Goal: Complete application form: Complete application form

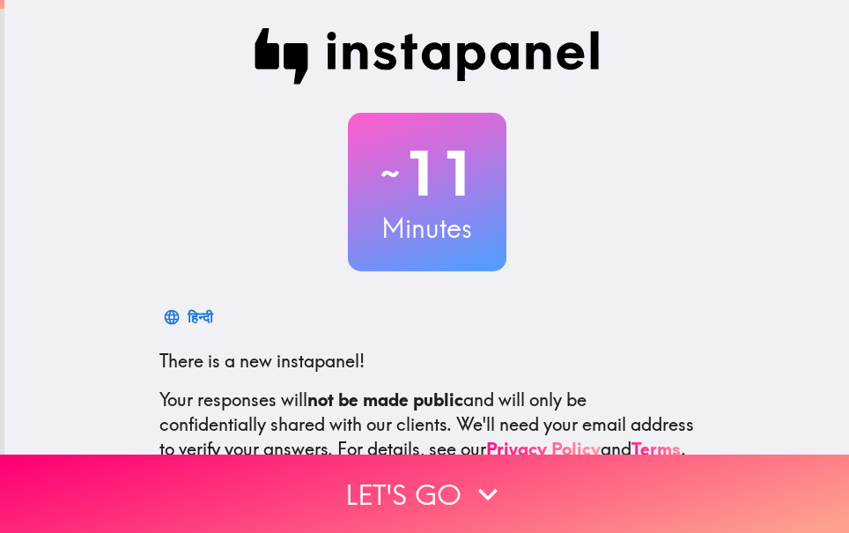
scroll to position [200, 0]
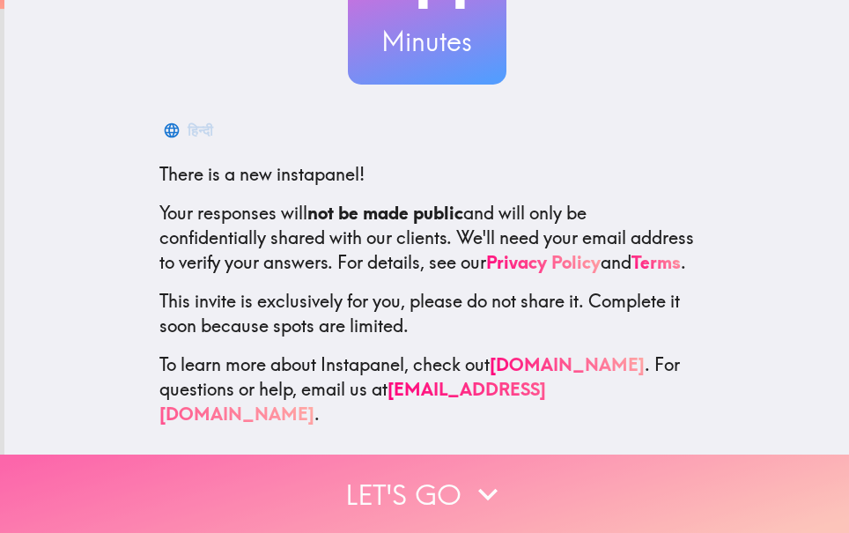
click at [445, 477] on button "Let's go" at bounding box center [424, 494] width 849 height 78
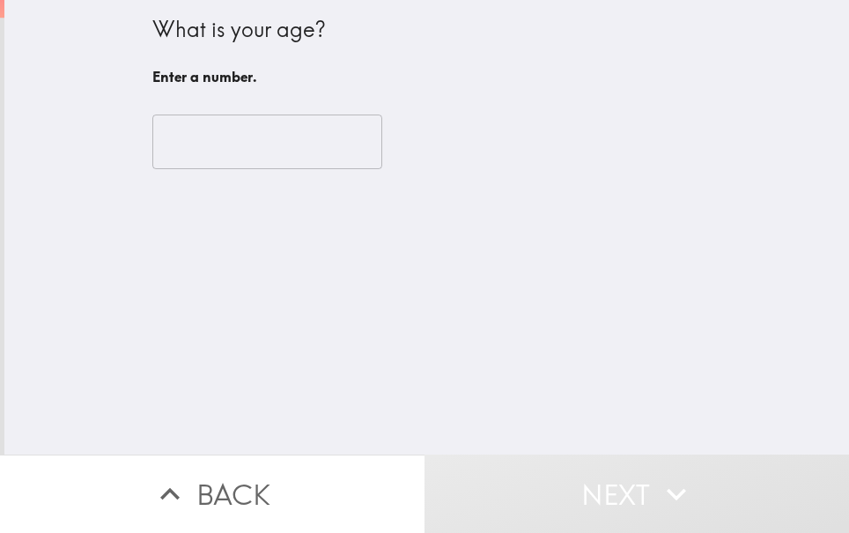
click at [188, 149] on input "number" at bounding box center [267, 142] width 230 height 55
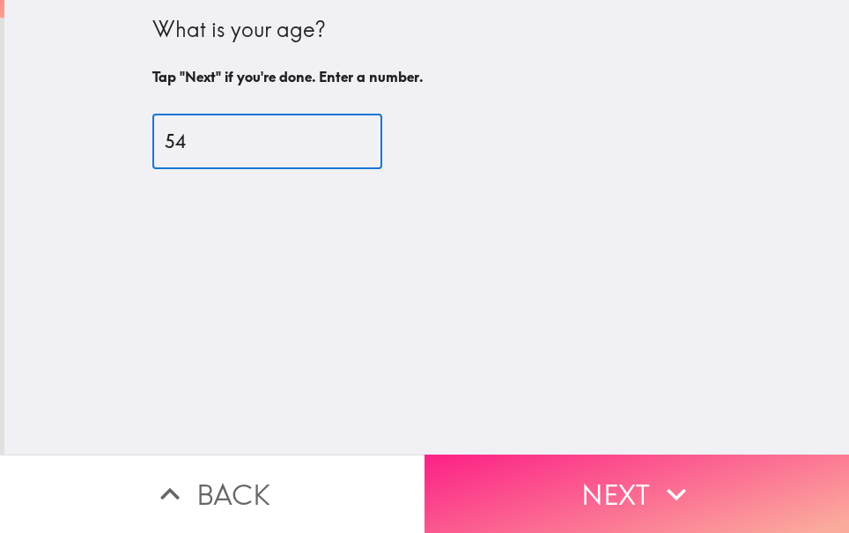
type input "54"
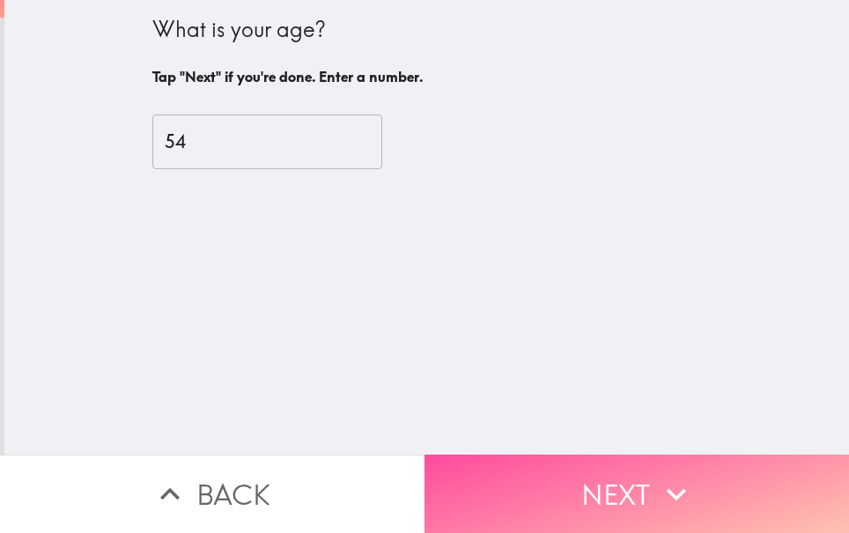
drag, startPoint x: 572, startPoint y: 466, endPoint x: 551, endPoint y: 434, distance: 38.1
click at [572, 464] on button "Next" at bounding box center [637, 494] width 425 height 78
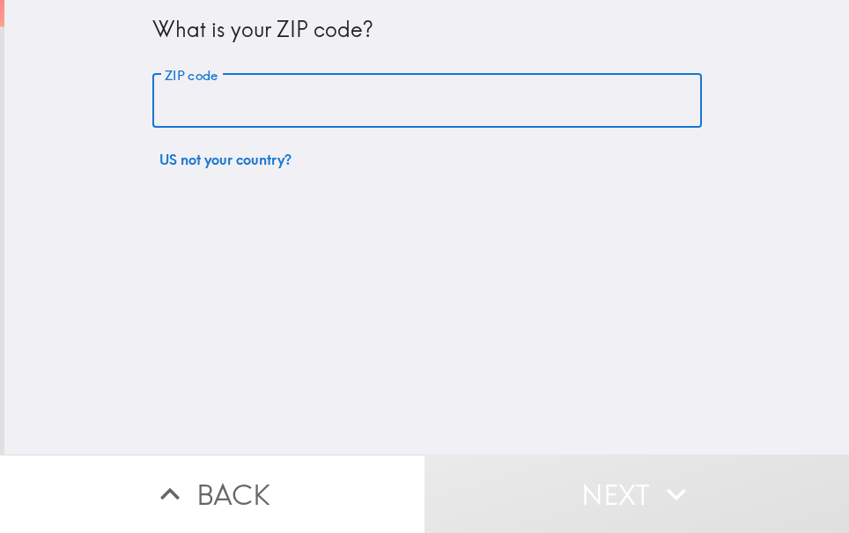
click at [304, 107] on input "ZIP code" at bounding box center [427, 101] width 550 height 55
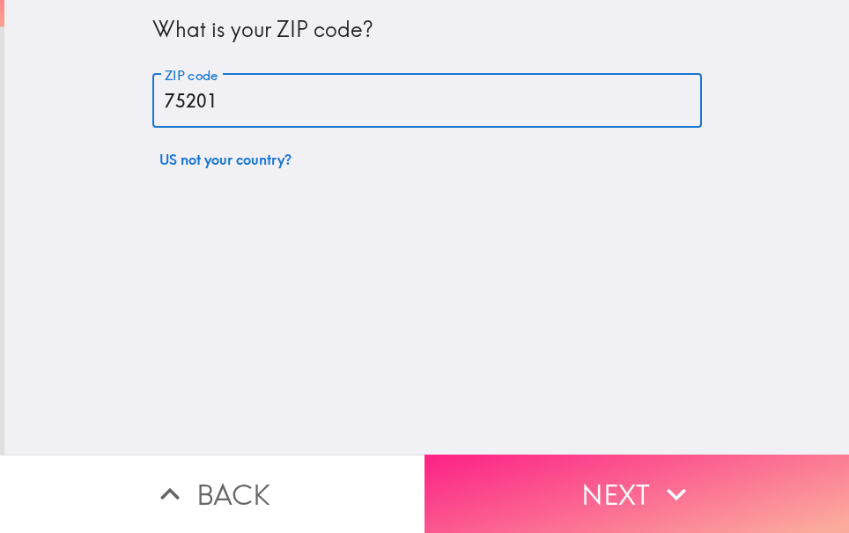
type input "75201"
click at [626, 493] on button "Next" at bounding box center [637, 494] width 425 height 78
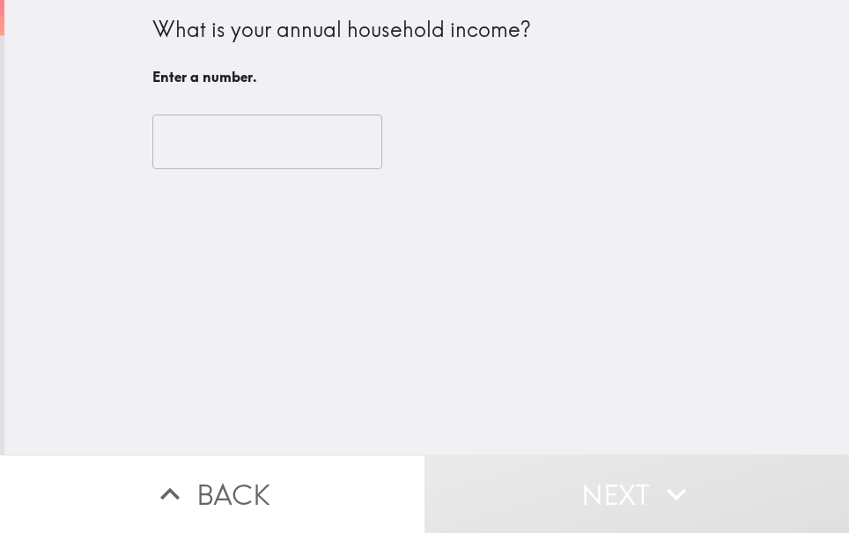
click at [251, 144] on input "number" at bounding box center [267, 142] width 230 height 55
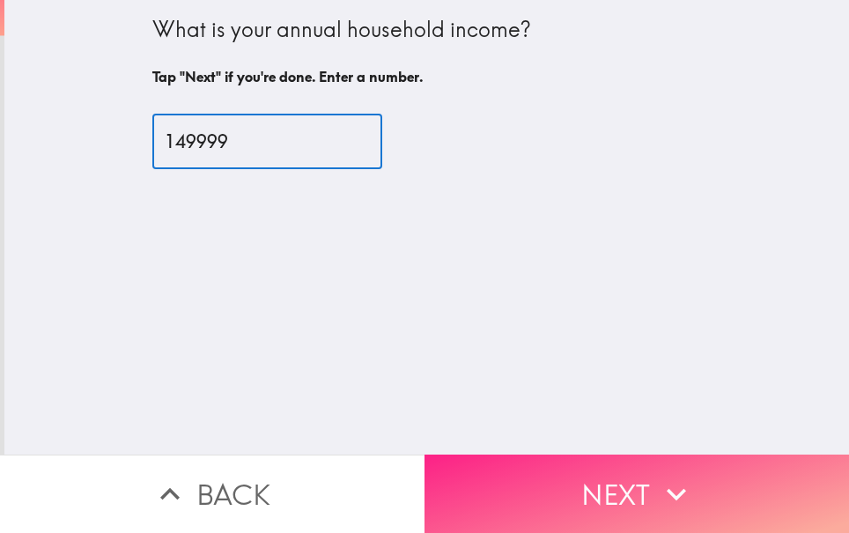
type input "149999"
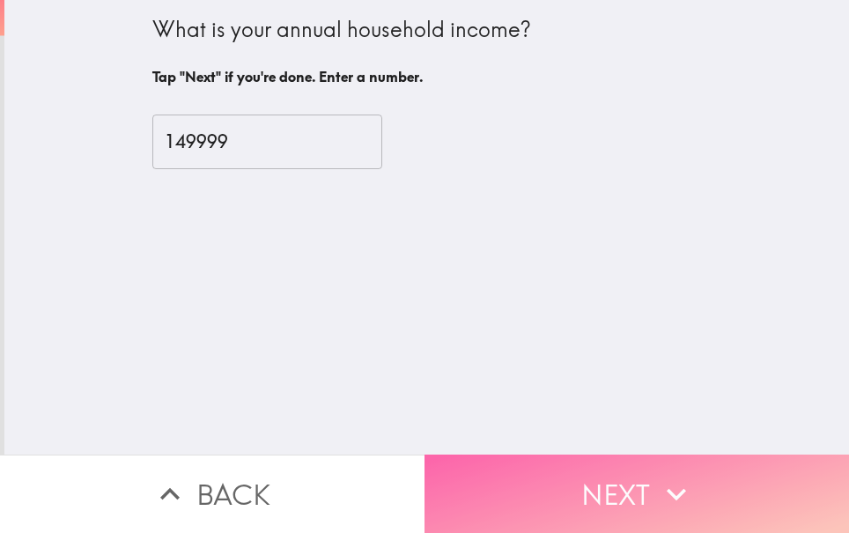
click at [530, 460] on button "Next" at bounding box center [637, 494] width 425 height 78
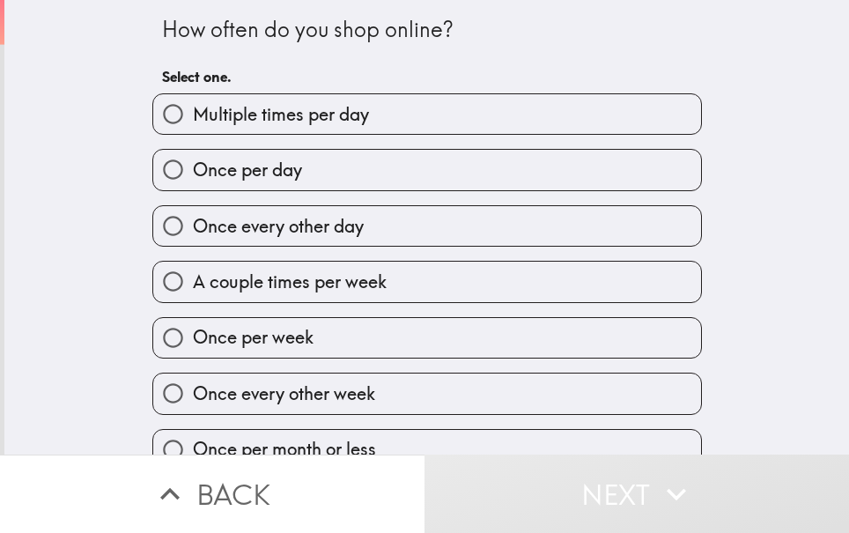
drag, startPoint x: 92, startPoint y: 8, endPoint x: 418, endPoint y: 219, distance: 388.1
click at [418, 219] on div "How often do you shop online? Select one. Multiple times per day Once per day O…" at bounding box center [426, 227] width 845 height 455
click at [312, 286] on span "A couple times per week" at bounding box center [290, 282] width 194 height 25
click at [193, 286] on input "A couple times per week" at bounding box center [173, 282] width 40 height 40
radio input "true"
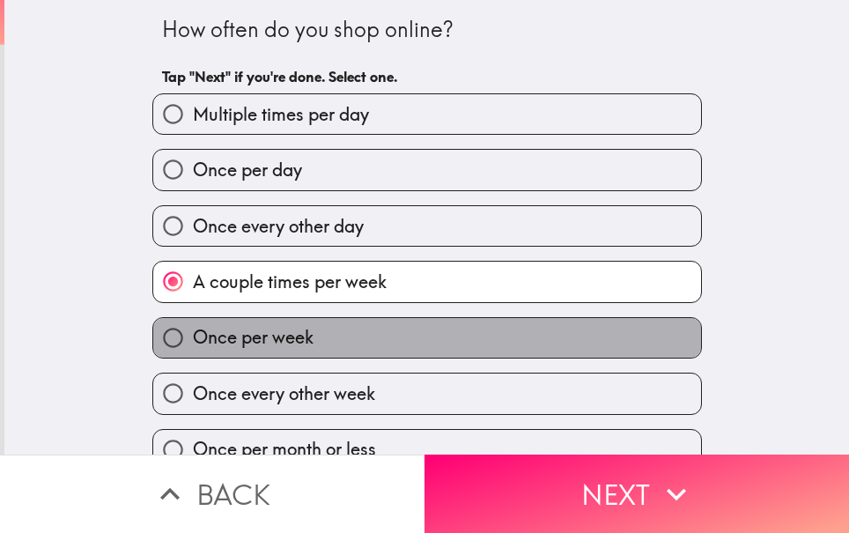
click at [263, 338] on span "Once per week" at bounding box center [253, 337] width 121 height 25
click at [193, 338] on input "Once per week" at bounding box center [173, 338] width 40 height 40
radio input "true"
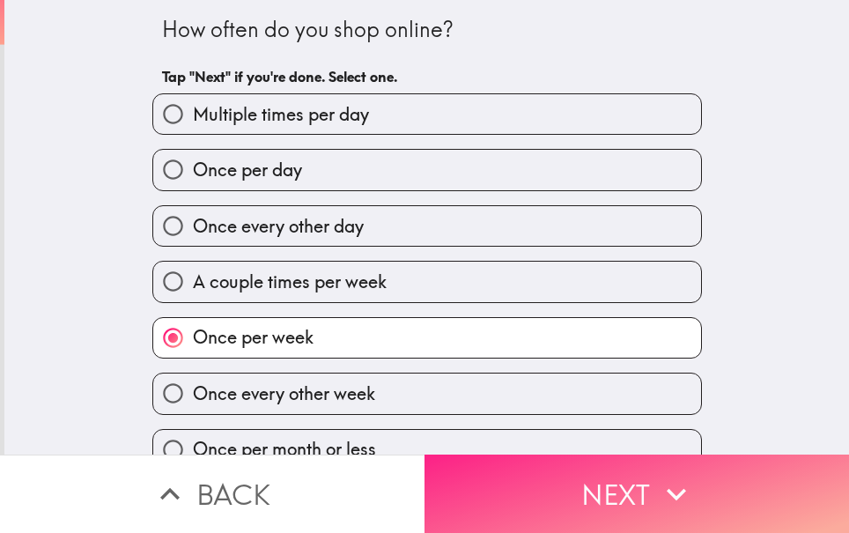
click at [566, 478] on button "Next" at bounding box center [637, 494] width 425 height 78
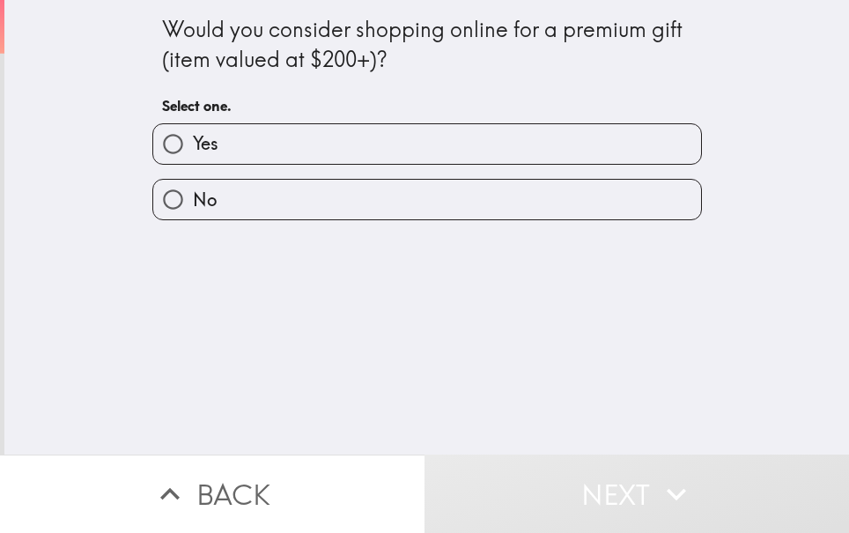
click at [219, 142] on label "Yes" at bounding box center [427, 144] width 548 height 40
click at [193, 142] on input "Yes" at bounding box center [173, 144] width 40 height 40
radio input "true"
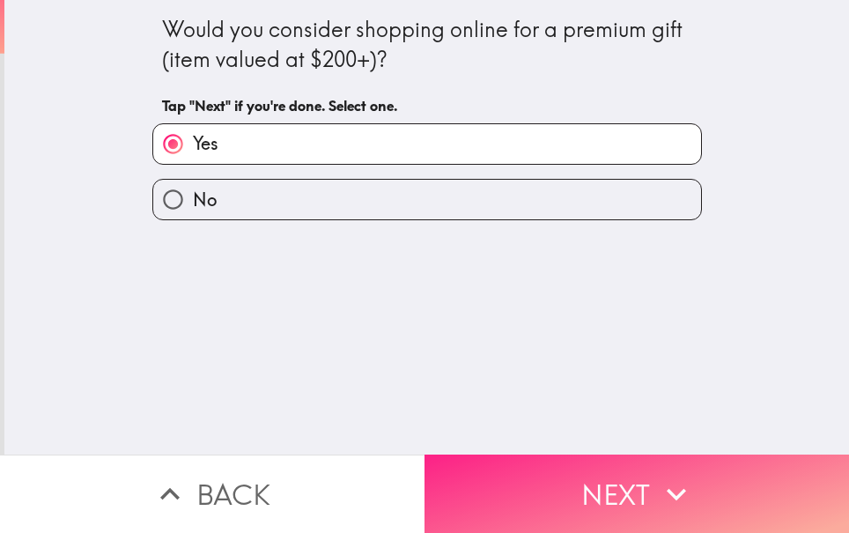
click at [583, 485] on button "Next" at bounding box center [637, 494] width 425 height 78
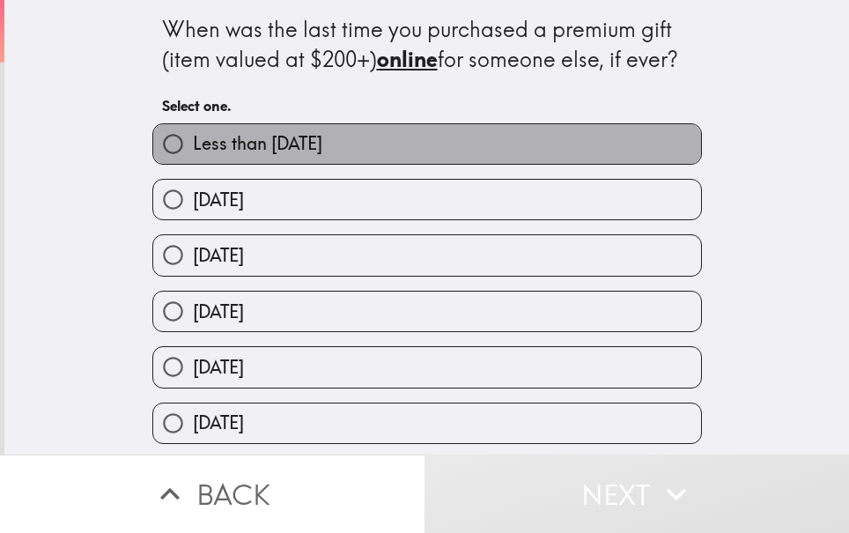
click at [250, 144] on span "Less than [DATE]" at bounding box center [258, 143] width 130 height 25
click at [193, 144] on input "Less than [DATE]" at bounding box center [173, 144] width 40 height 40
radio input "true"
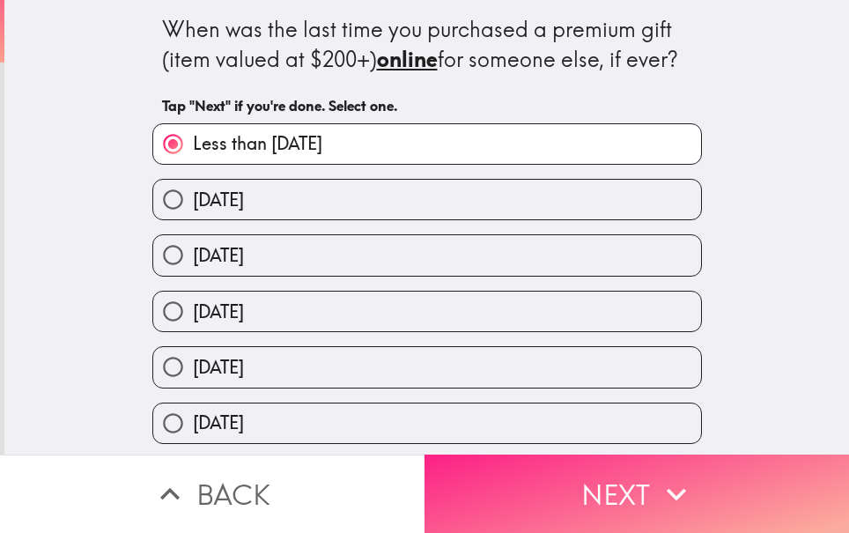
click at [543, 480] on button "Next" at bounding box center [637, 494] width 425 height 78
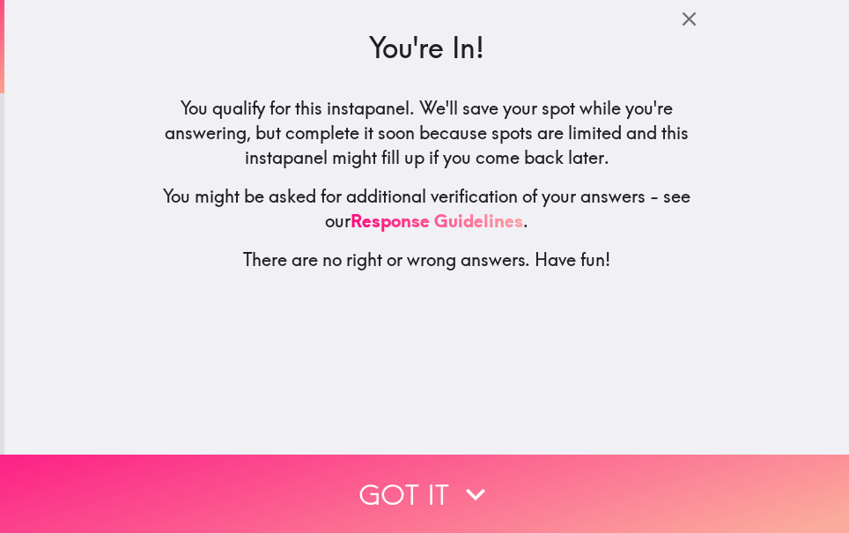
click at [400, 468] on button "Got it" at bounding box center [424, 494] width 849 height 78
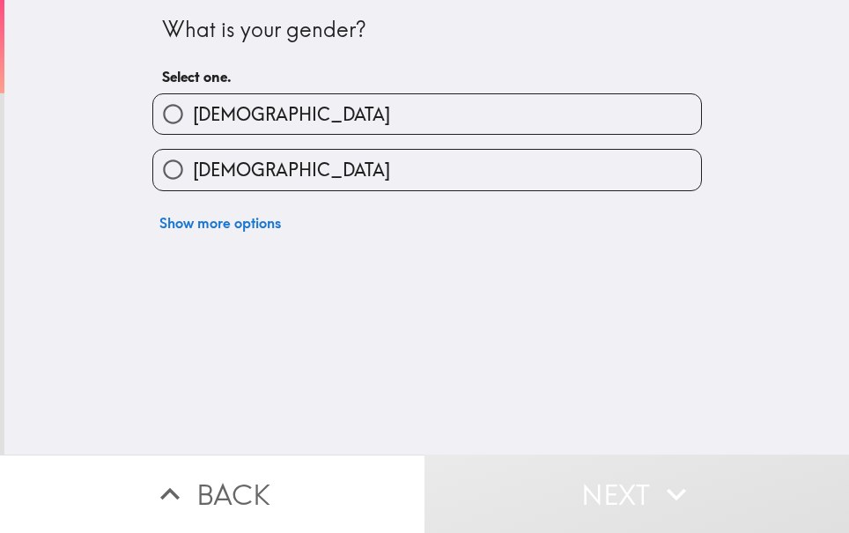
click at [193, 122] on span "[DEMOGRAPHIC_DATA]" at bounding box center [291, 114] width 197 height 25
click at [189, 122] on input "[DEMOGRAPHIC_DATA]" at bounding box center [173, 114] width 40 height 40
radio input "true"
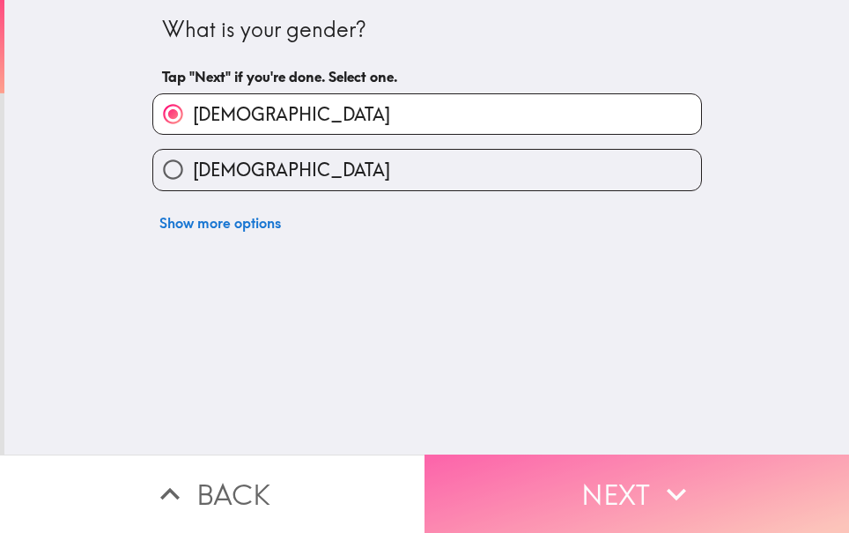
click at [592, 482] on button "Next" at bounding box center [637, 494] width 425 height 78
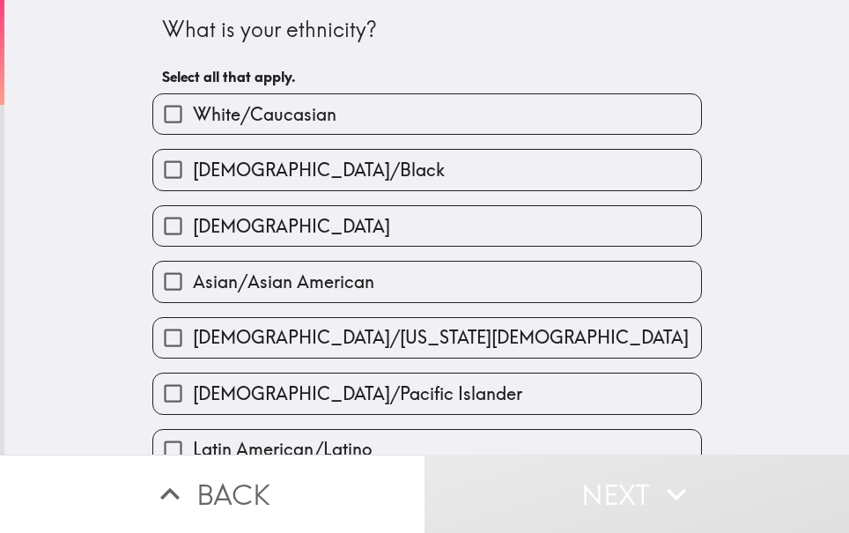
click at [219, 120] on span "White/Caucasian" at bounding box center [265, 114] width 144 height 25
click at [193, 120] on input "White/Caucasian" at bounding box center [173, 114] width 40 height 40
checkbox input "true"
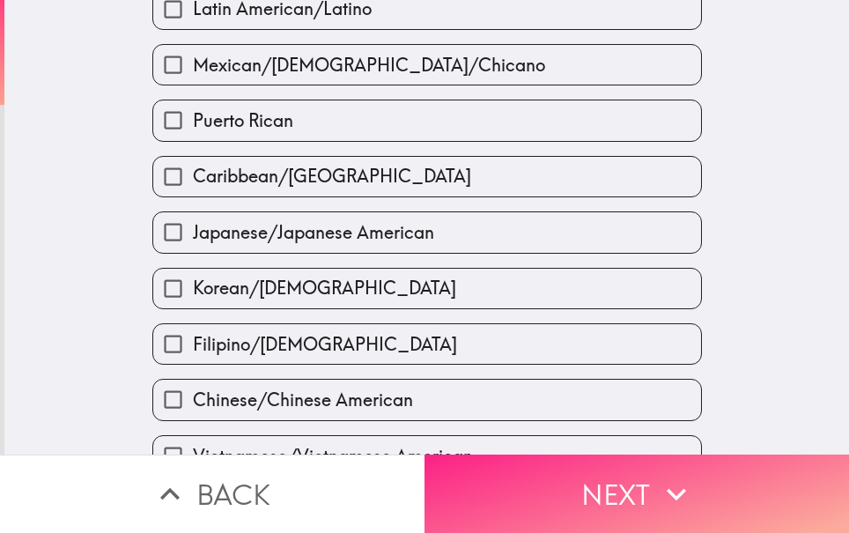
click at [590, 478] on button "Next" at bounding box center [637, 494] width 425 height 78
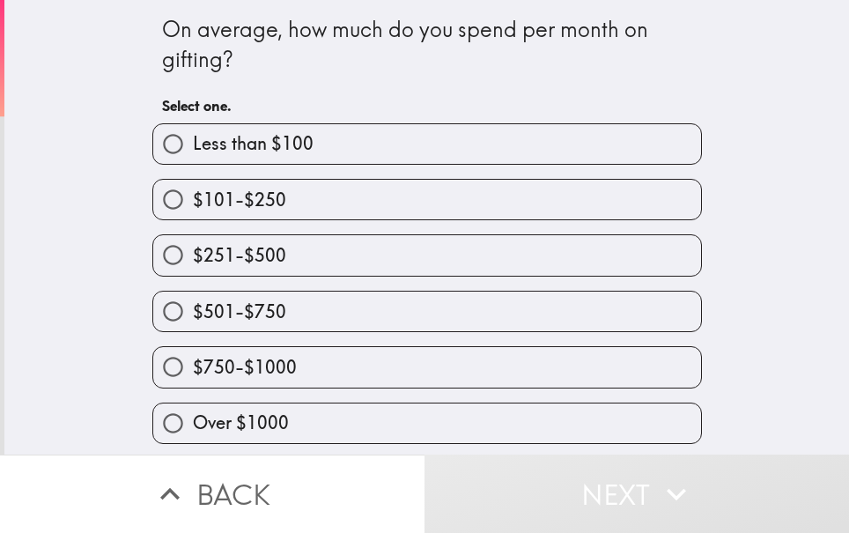
scroll to position [3, 0]
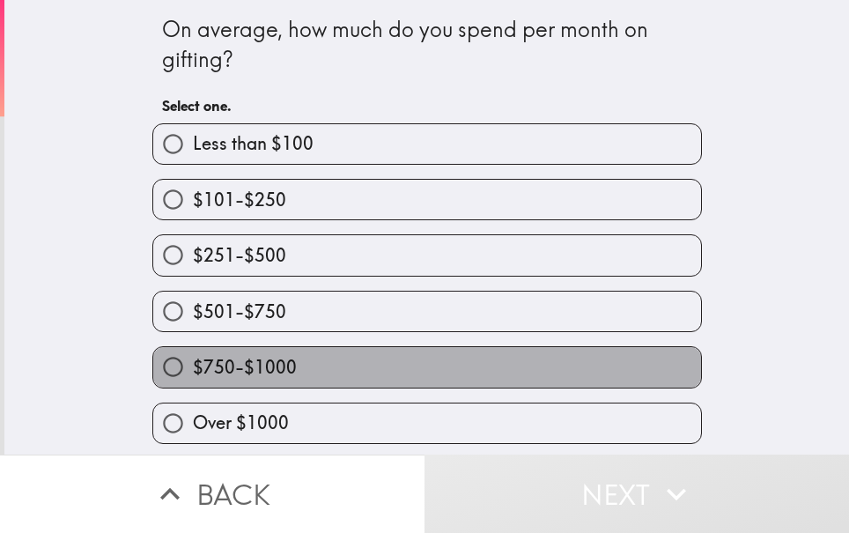
click at [251, 363] on span "$750-$1000" at bounding box center [245, 367] width 104 height 25
click at [193, 363] on input "$750-$1000" at bounding box center [173, 367] width 40 height 40
radio input "true"
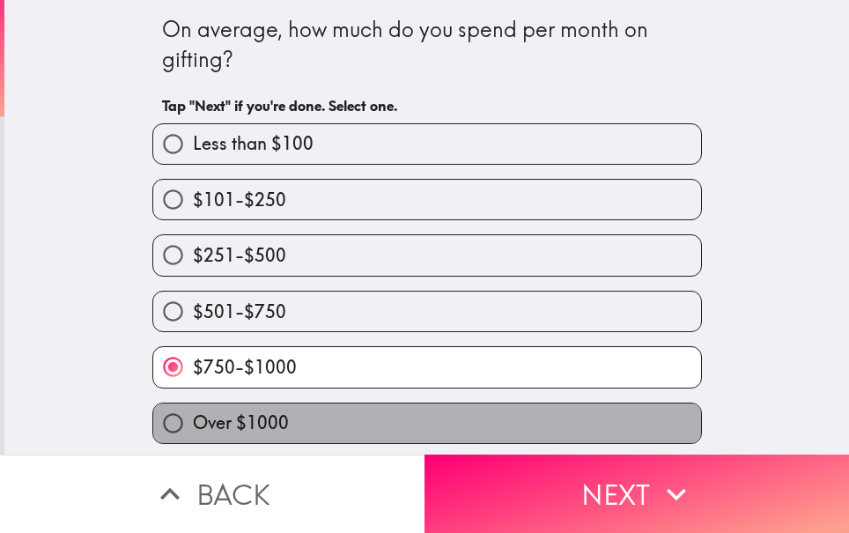
click at [271, 411] on span "Over $1000" at bounding box center [241, 423] width 96 height 25
click at [193, 411] on input "Over $1000" at bounding box center [173, 424] width 40 height 40
radio input "true"
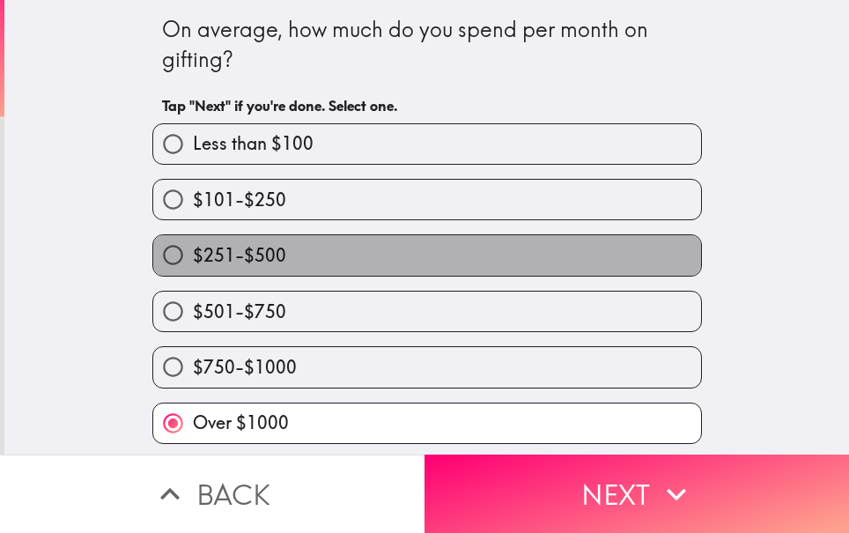
click at [220, 264] on span "$251-$500" at bounding box center [239, 255] width 93 height 25
click at [193, 264] on input "$251-$500" at bounding box center [173, 255] width 40 height 40
radio input "true"
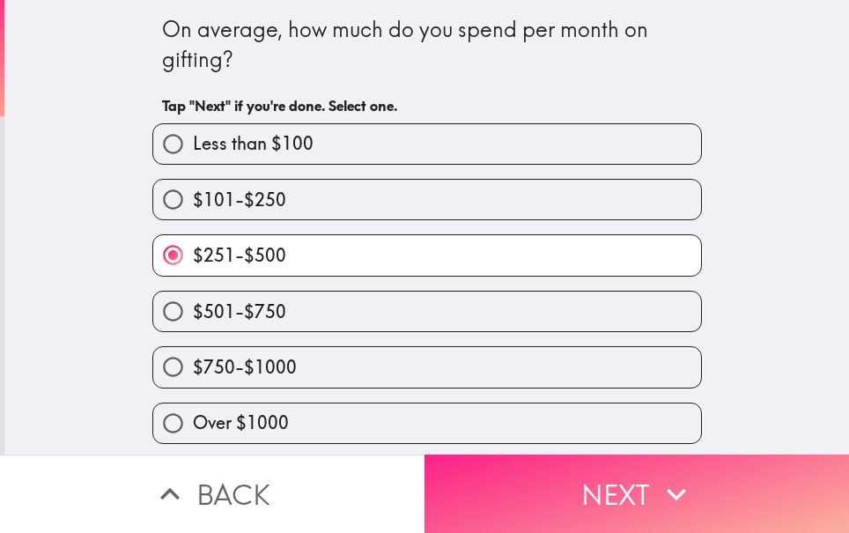
click at [580, 455] on button "Next" at bounding box center [637, 494] width 425 height 78
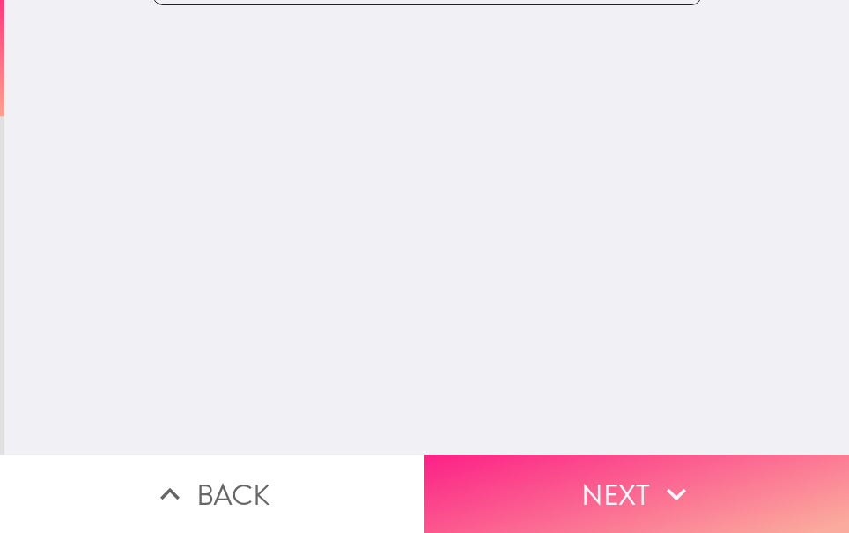
scroll to position [0, 0]
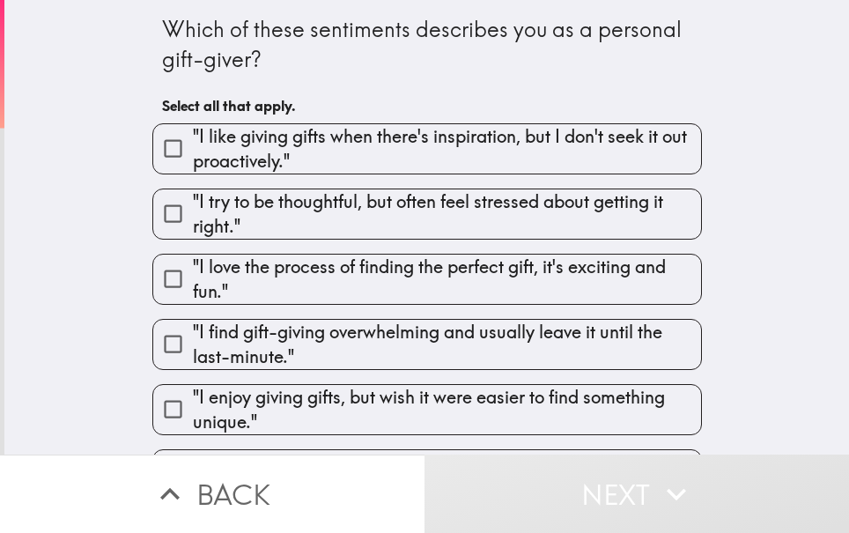
click at [317, 135] on span ""I like giving gifts when there's inspiration, but I don't seek it out proactiv…" at bounding box center [447, 148] width 508 height 49
click at [193, 135] on input ""I like giving gifts when there's inspiration, but I don't seek it out proactiv…" at bounding box center [173, 149] width 40 height 40
checkbox input "true"
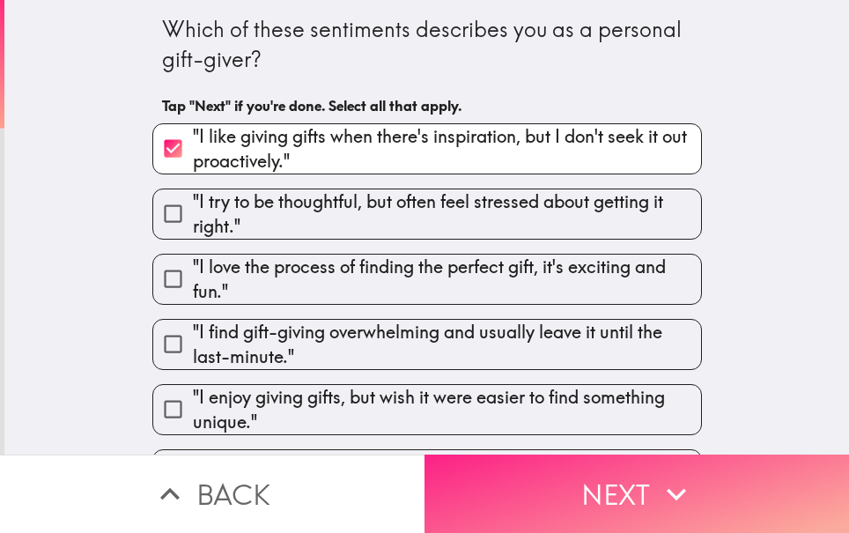
click at [619, 486] on button "Next" at bounding box center [637, 494] width 425 height 78
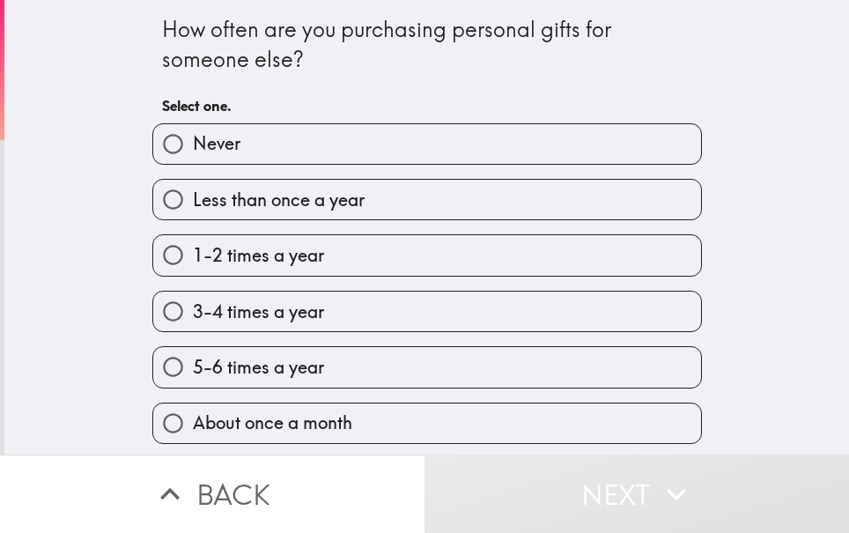
scroll to position [59, 0]
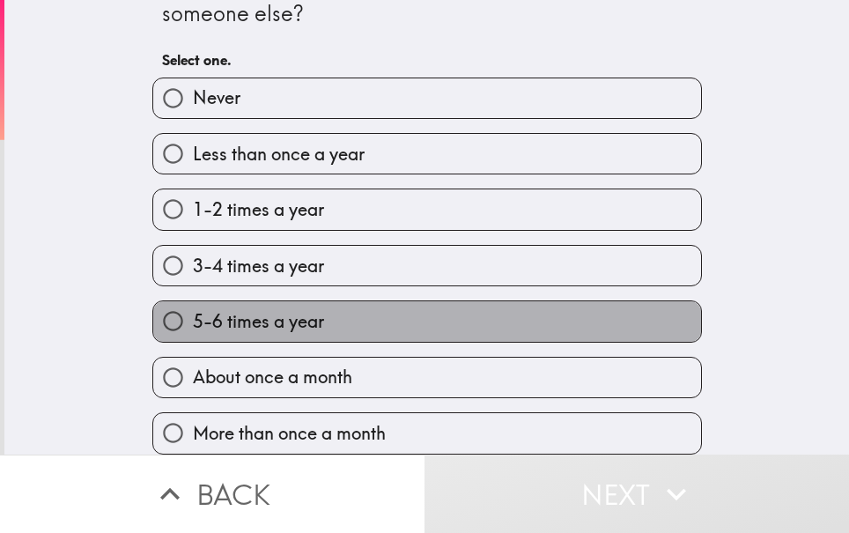
click at [259, 309] on span "5-6 times a year" at bounding box center [258, 321] width 131 height 25
click at [193, 307] on input "5-6 times a year" at bounding box center [173, 321] width 40 height 40
radio input "true"
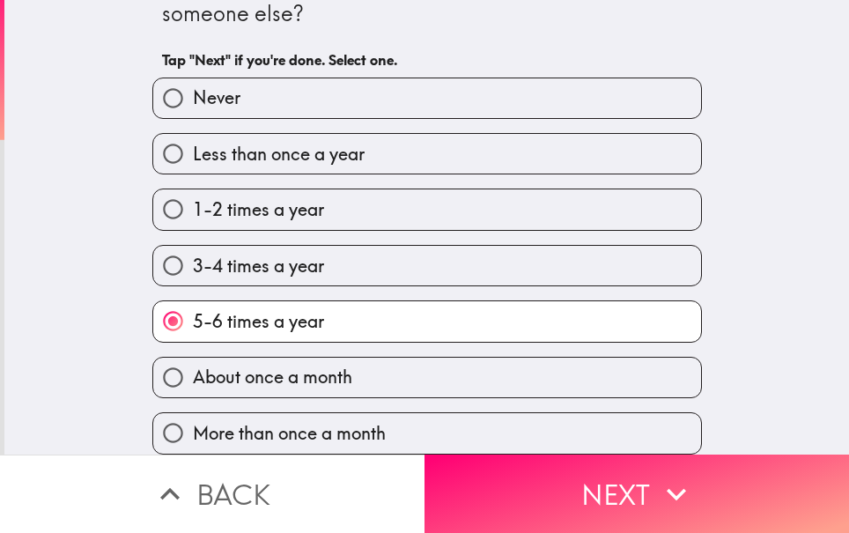
click at [349, 421] on span "More than once a month" at bounding box center [289, 433] width 193 height 25
click at [193, 413] on input "More than once a month" at bounding box center [173, 433] width 40 height 40
radio input "true"
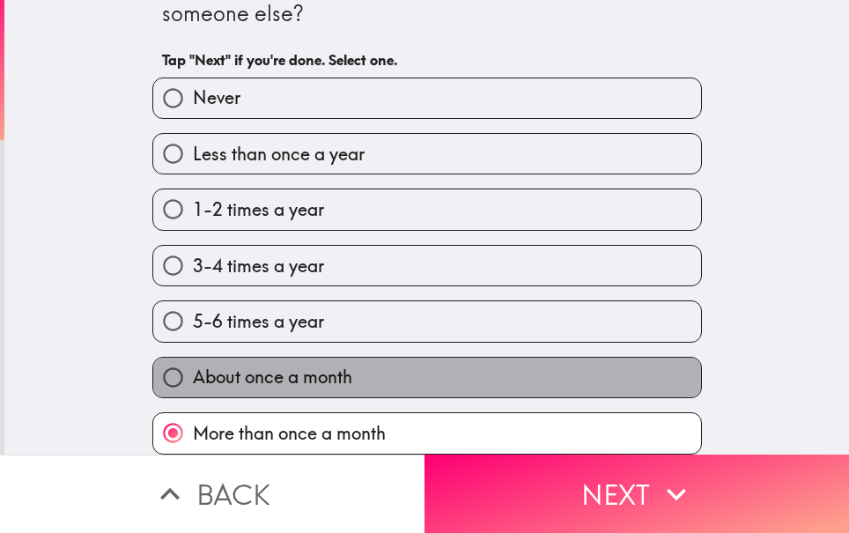
click at [275, 365] on span "About once a month" at bounding box center [272, 377] width 159 height 25
click at [193, 358] on input "About once a month" at bounding box center [173, 378] width 40 height 40
radio input "true"
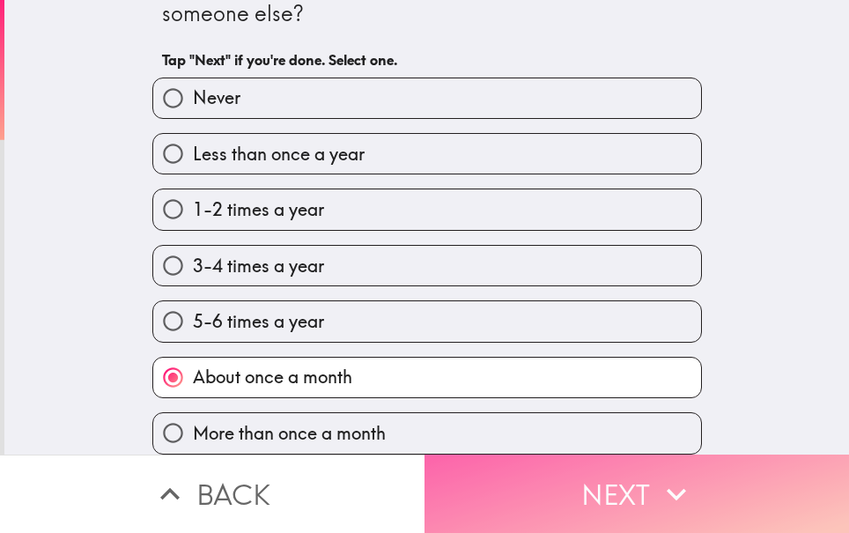
click at [587, 485] on button "Next" at bounding box center [637, 494] width 425 height 78
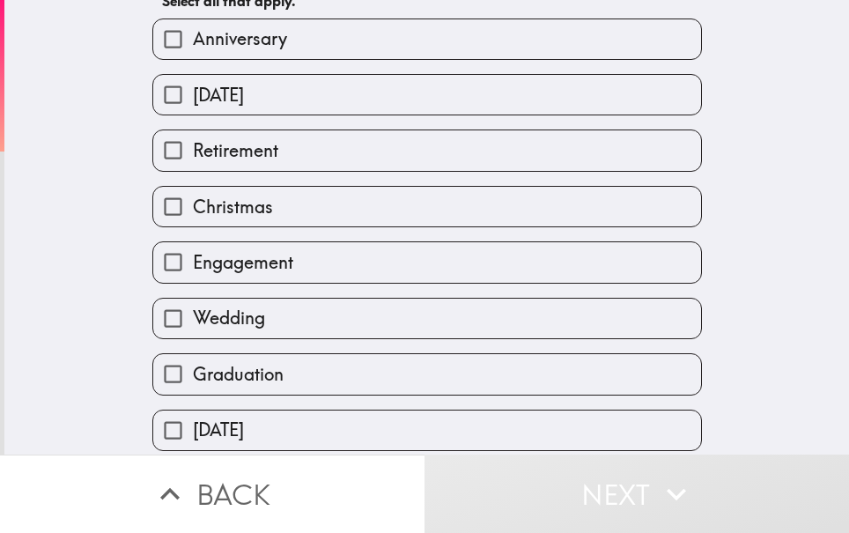
scroll to position [147, 0]
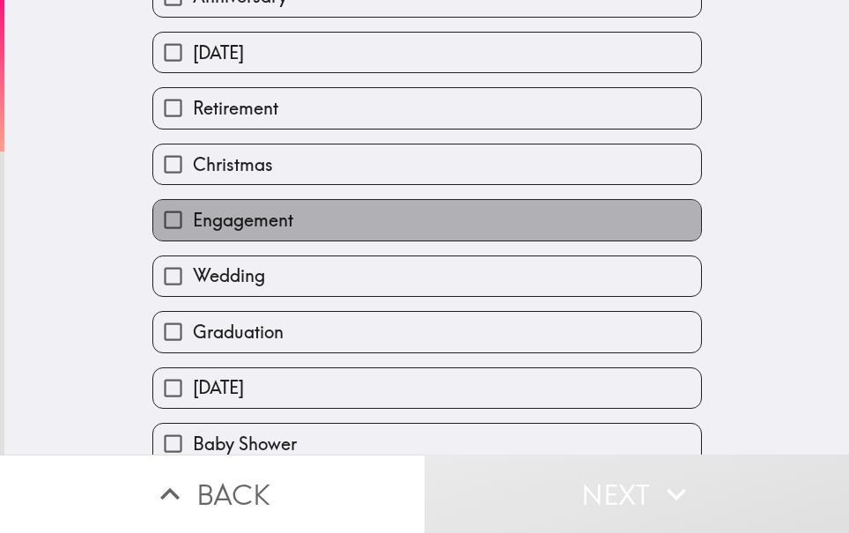
click at [203, 221] on span "Engagement" at bounding box center [243, 220] width 100 height 25
click at [193, 221] on input "Engagement" at bounding box center [173, 220] width 40 height 40
checkbox input "true"
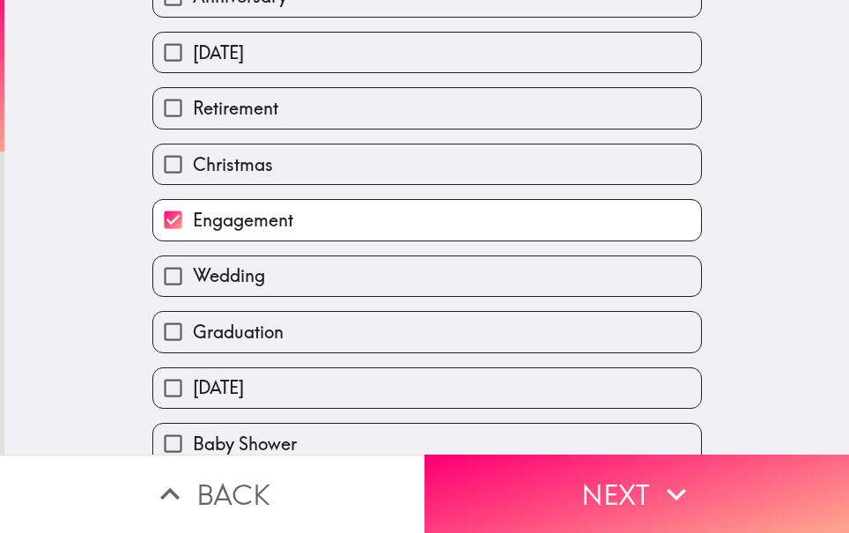
click at [224, 265] on span "Wedding" at bounding box center [229, 275] width 72 height 25
click at [193, 265] on input "Wedding" at bounding box center [173, 276] width 40 height 40
checkbox input "true"
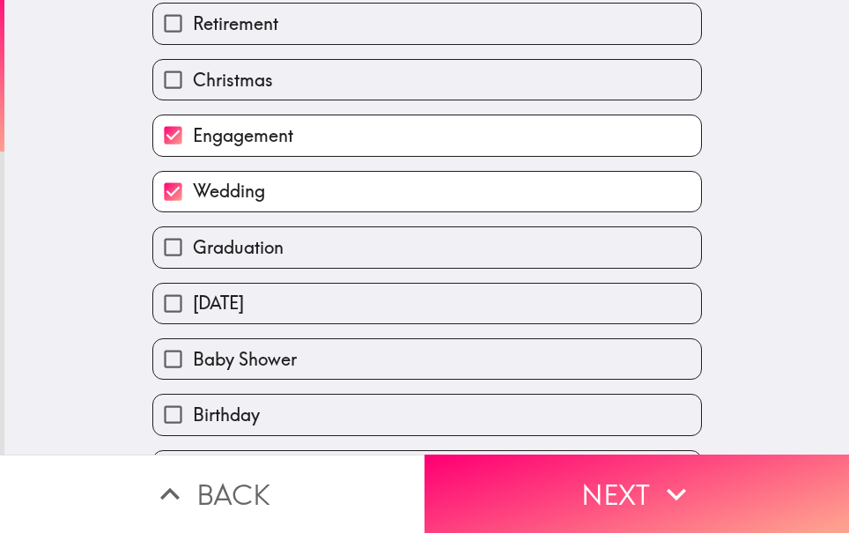
scroll to position [293, 0]
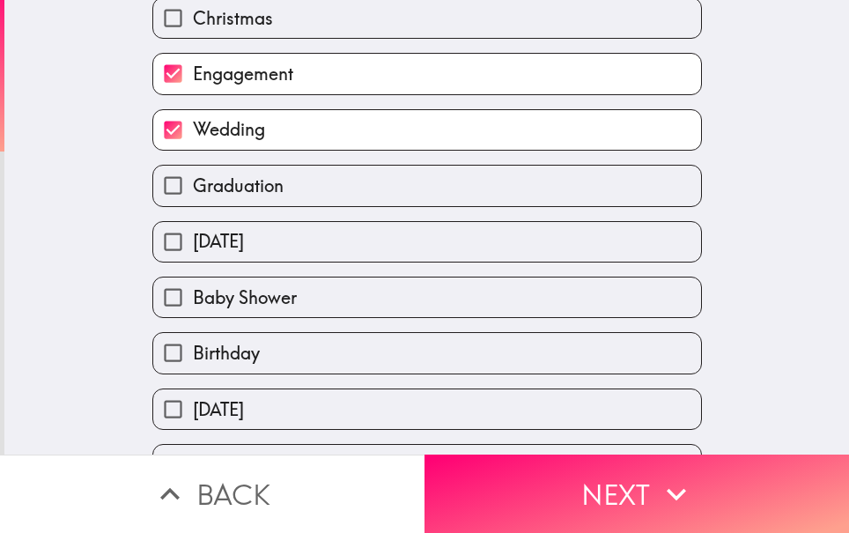
click at [215, 352] on span "Birthday" at bounding box center [226, 353] width 67 height 25
click at [193, 352] on input "Birthday" at bounding box center [173, 353] width 40 height 40
checkbox input "true"
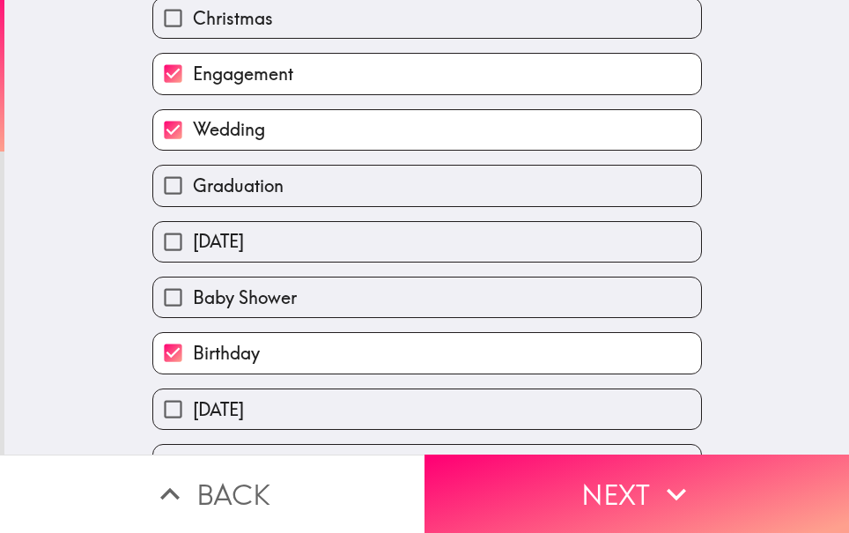
click at [214, 248] on span "[DATE]" at bounding box center [218, 241] width 51 height 25
click at [193, 248] on input "[DATE]" at bounding box center [173, 242] width 40 height 40
checkbox input "true"
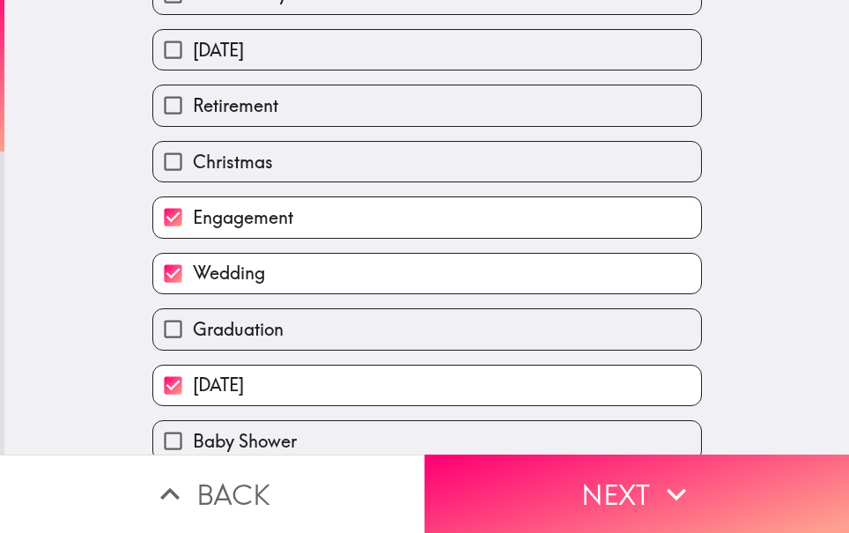
scroll to position [45, 0]
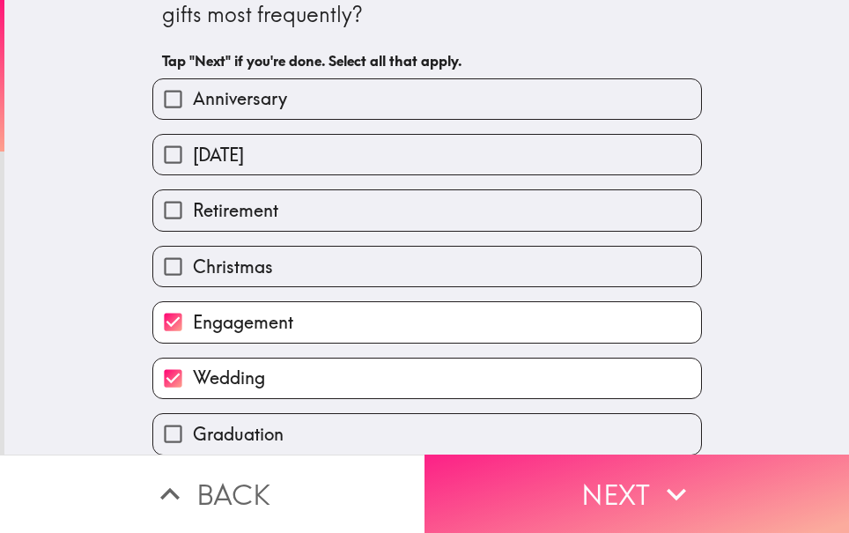
click at [538, 470] on button "Next" at bounding box center [637, 494] width 425 height 78
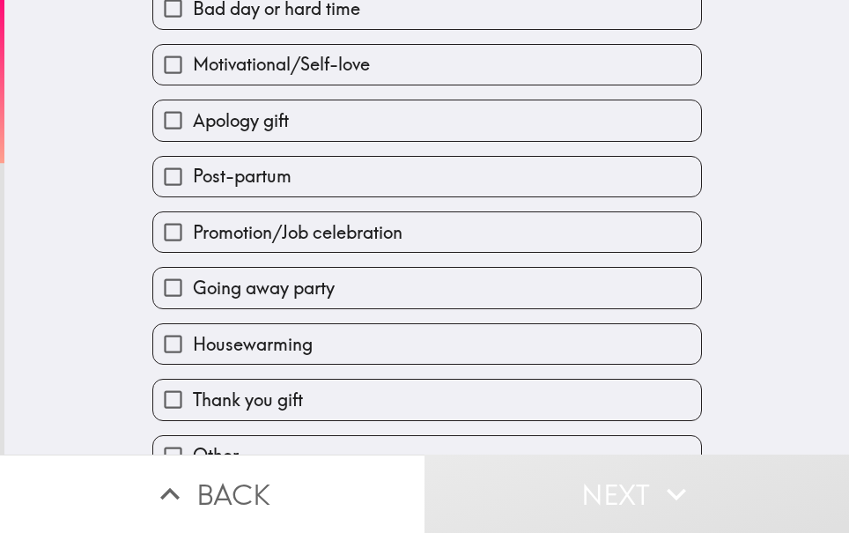
scroll to position [394, 0]
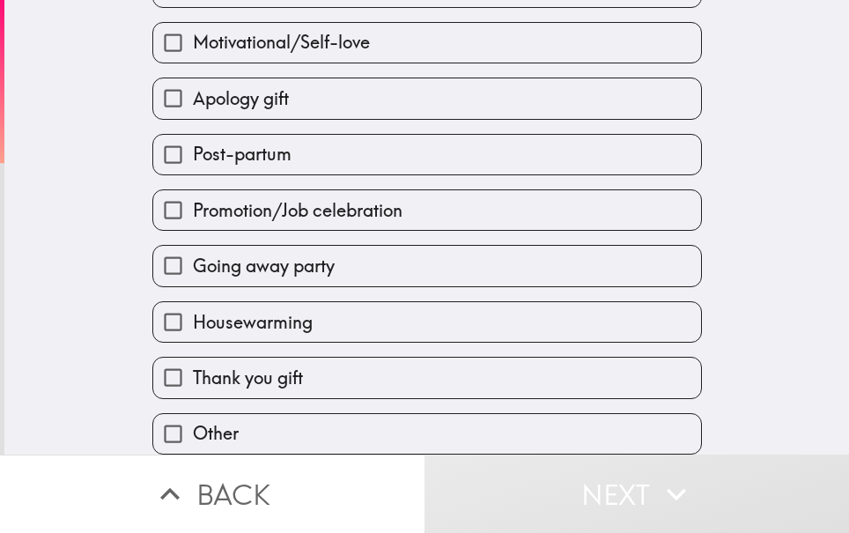
click at [306, 365] on label "Thank you gift" at bounding box center [427, 378] width 548 height 40
click at [193, 365] on input "Thank you gift" at bounding box center [173, 378] width 40 height 40
checkbox input "true"
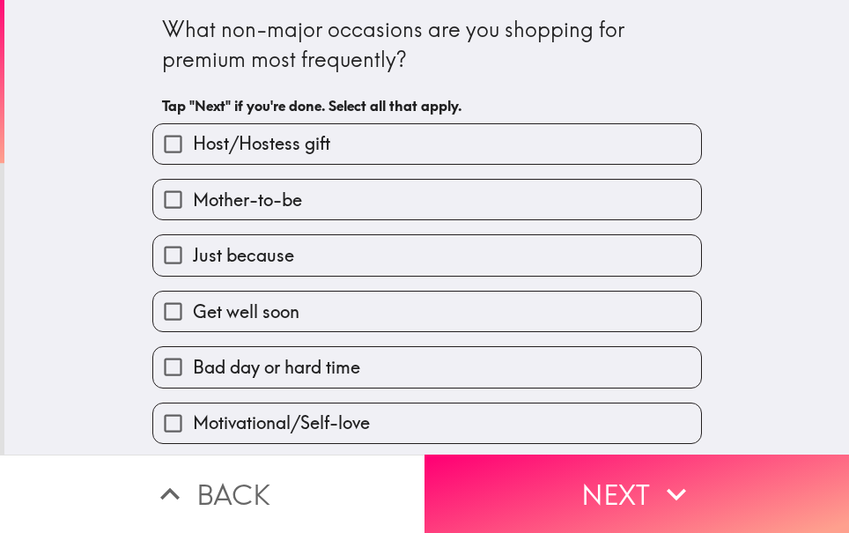
scroll to position [147, 0]
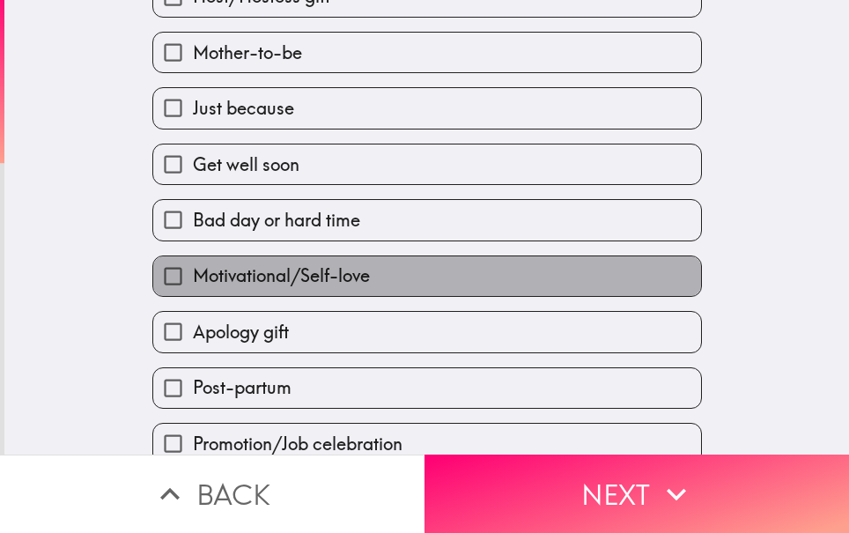
click at [284, 280] on span "Motivational/Self-love" at bounding box center [281, 275] width 177 height 25
click at [193, 280] on input "Motivational/Self-love" at bounding box center [173, 276] width 40 height 40
checkbox input "true"
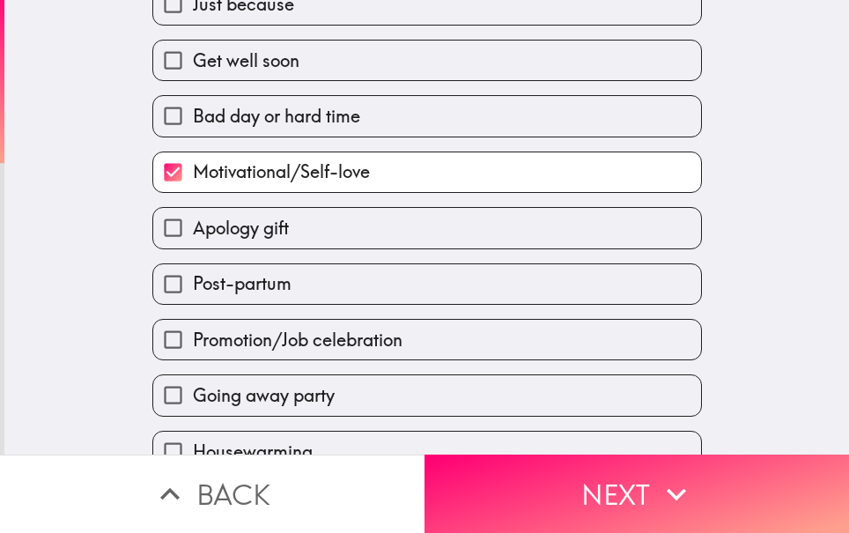
scroll to position [293, 0]
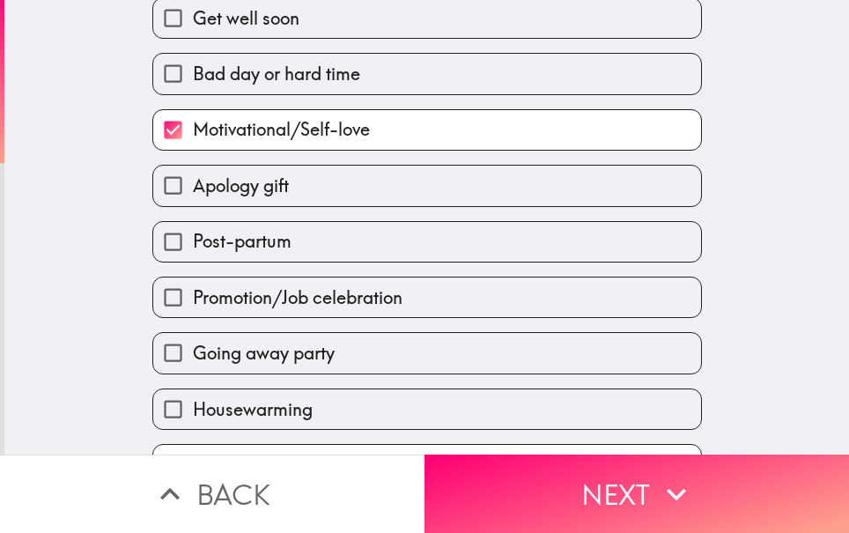
click at [346, 299] on span "Promotion/Job celebration" at bounding box center [298, 297] width 210 height 25
click at [193, 299] on input "Promotion/Job celebration" at bounding box center [173, 298] width 40 height 40
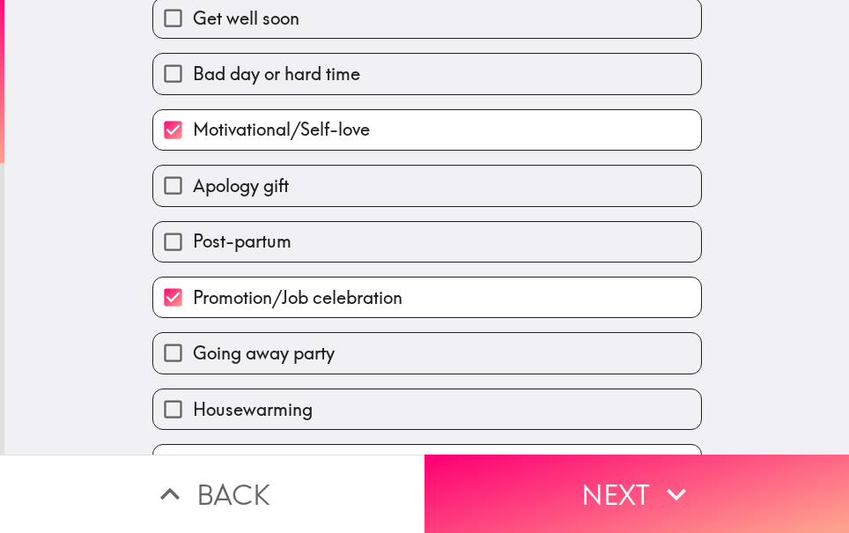
click at [346, 299] on span "Promotion/Job celebration" at bounding box center [298, 297] width 210 height 25
click at [193, 299] on input "Promotion/Job celebration" at bounding box center [173, 298] width 40 height 40
checkbox input "false"
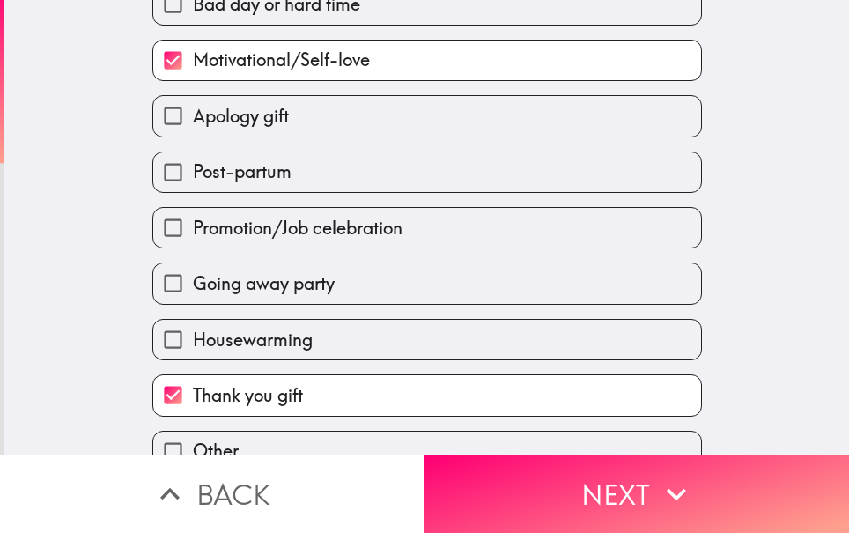
scroll to position [394, 0]
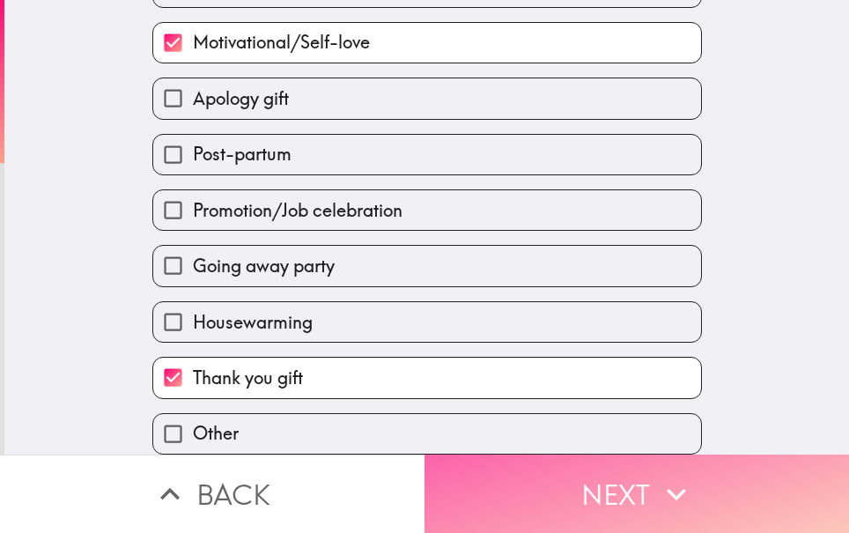
click at [560, 472] on button "Next" at bounding box center [637, 494] width 425 height 78
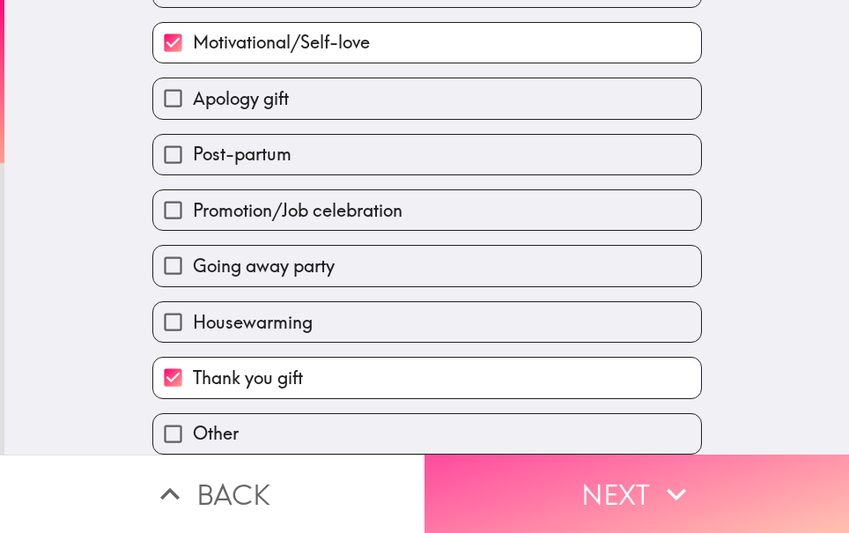
scroll to position [348, 0]
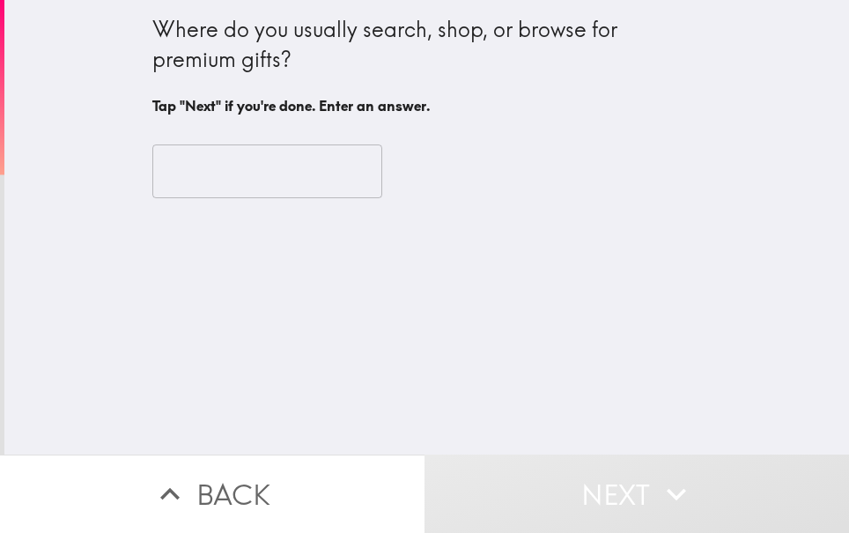
drag, startPoint x: 226, startPoint y: 57, endPoint x: 239, endPoint y: 65, distance: 15.4
click at [239, 65] on div "Where do you usually search, shop, or browse for premium gifts? Tap "Next" if y…" at bounding box center [426, 227] width 845 height 455
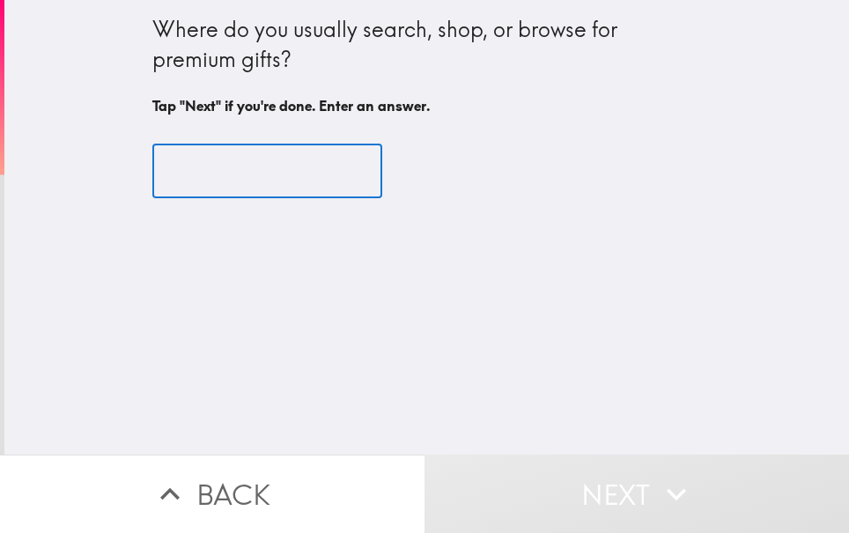
click at [235, 171] on input "text" at bounding box center [267, 171] width 230 height 55
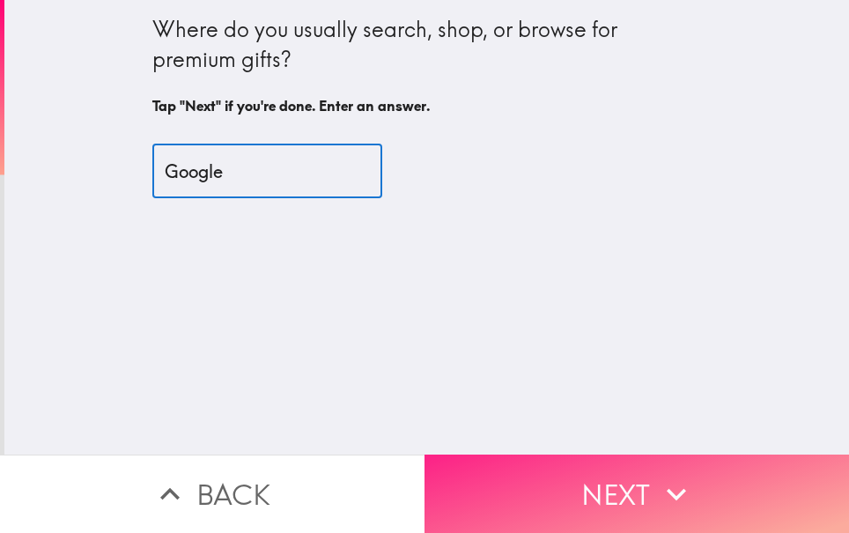
type input "Google"
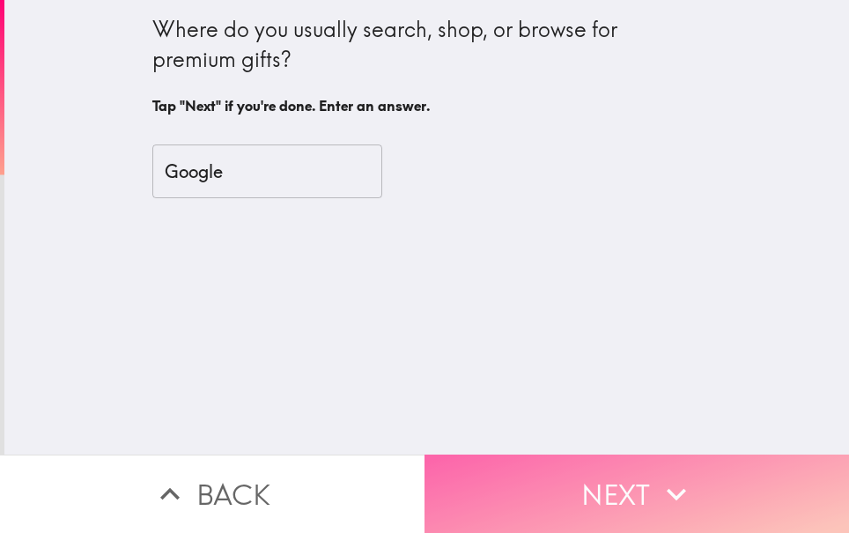
click at [603, 477] on button "Next" at bounding box center [637, 494] width 425 height 78
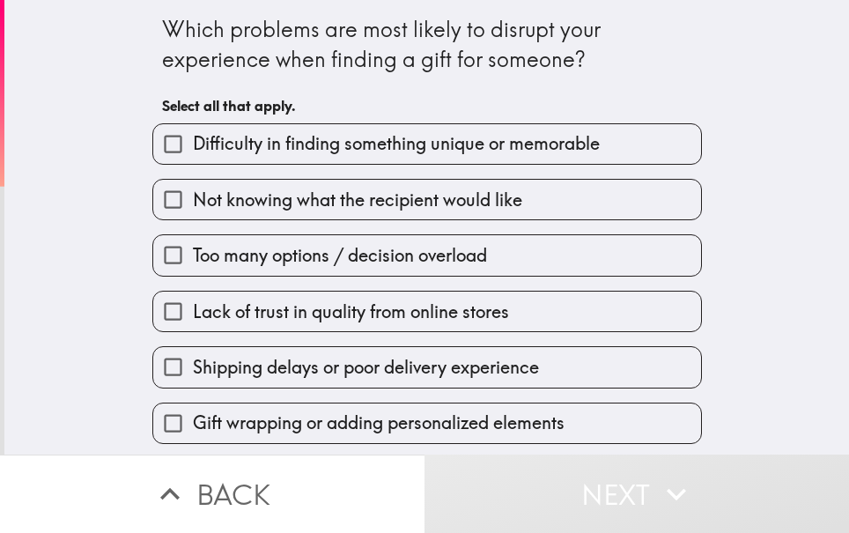
scroll to position [226, 0]
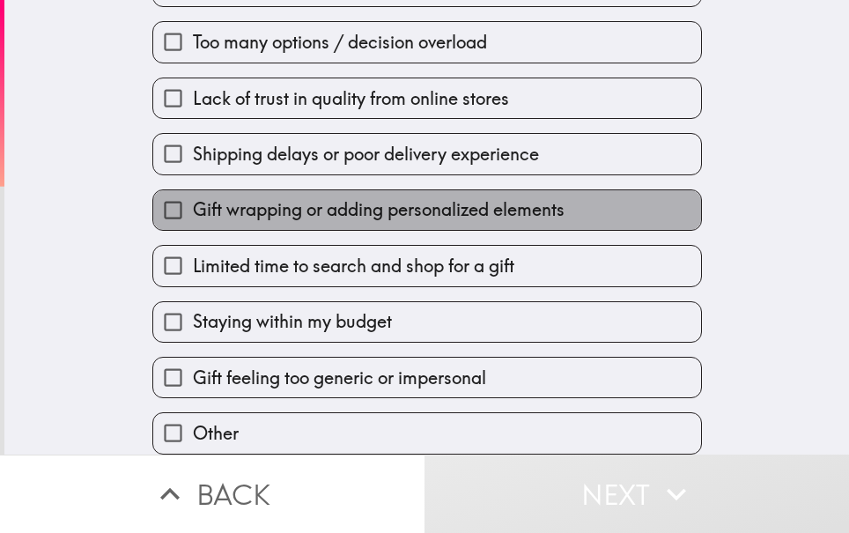
click at [275, 197] on span "Gift wrapping or adding personalized elements" at bounding box center [379, 209] width 372 height 25
click at [193, 196] on input "Gift wrapping or adding personalized elements" at bounding box center [173, 210] width 40 height 40
checkbox input "true"
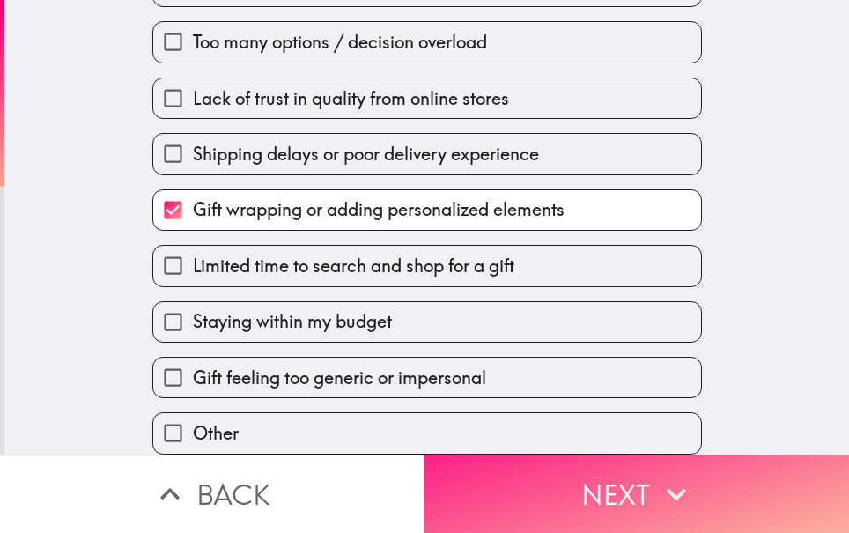
click at [619, 466] on button "Next" at bounding box center [637, 494] width 425 height 78
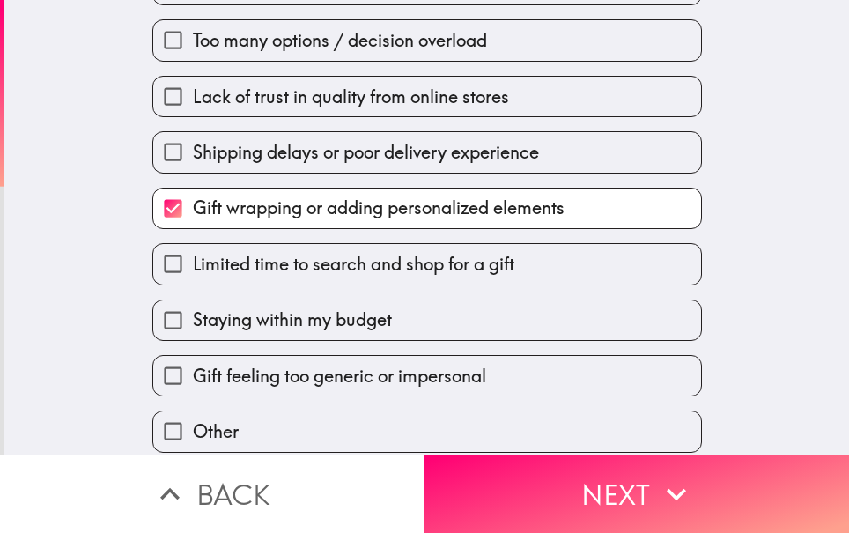
scroll to position [34, 0]
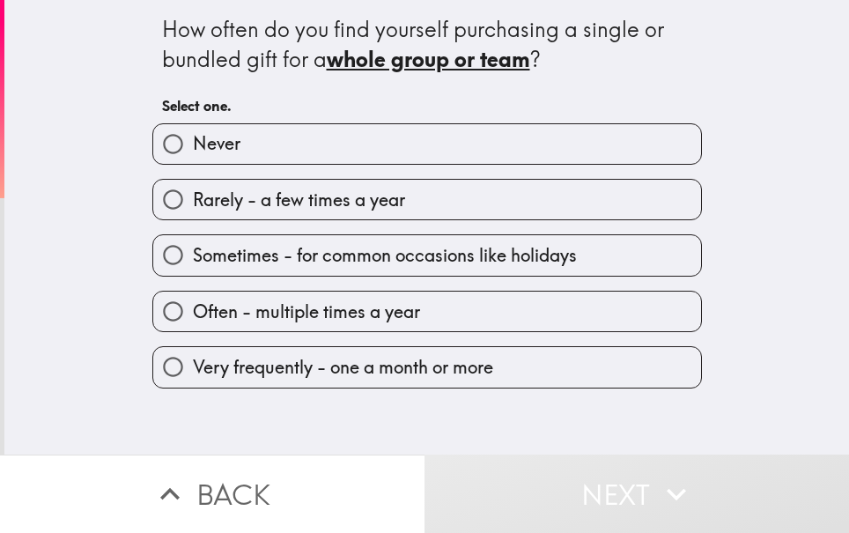
click at [290, 322] on span "Often - multiple times a year" at bounding box center [306, 312] width 227 height 25
click at [193, 322] on input "Often - multiple times a year" at bounding box center [173, 312] width 40 height 40
radio input "true"
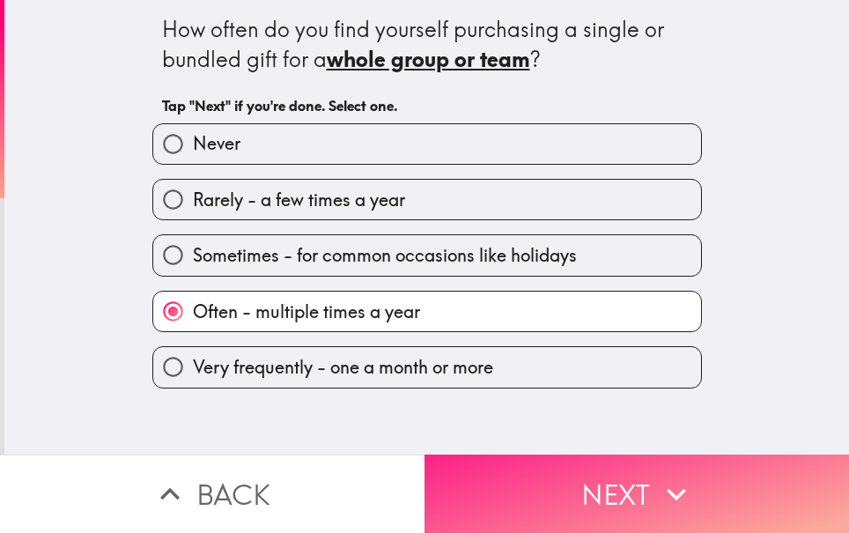
click at [616, 486] on button "Next" at bounding box center [637, 494] width 425 height 78
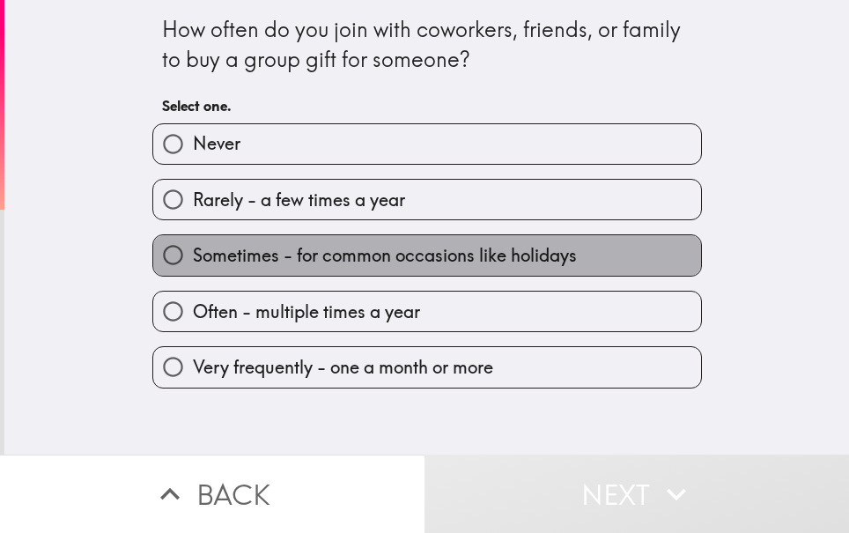
click at [267, 264] on span "Sometimes - for common occasions like holidays" at bounding box center [385, 255] width 384 height 25
click at [193, 264] on input "Sometimes - for common occasions like holidays" at bounding box center [173, 255] width 40 height 40
radio input "true"
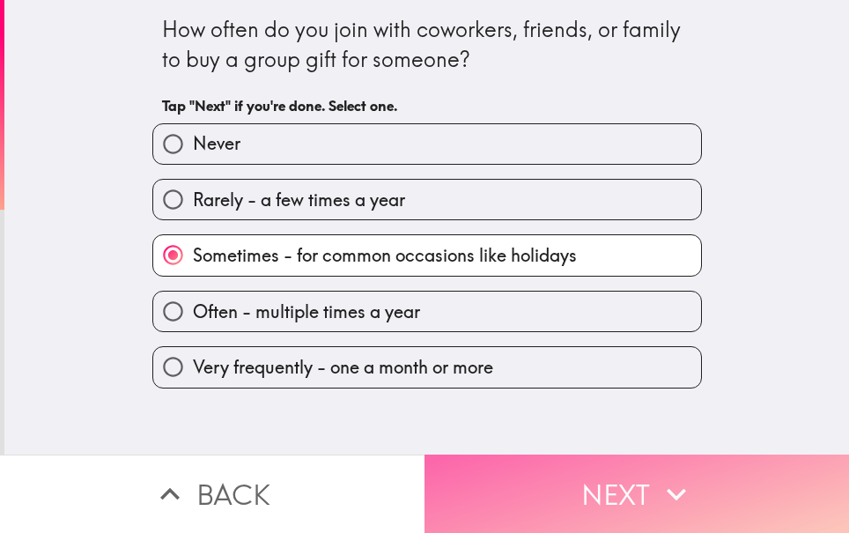
click at [586, 463] on button "Next" at bounding box center [637, 494] width 425 height 78
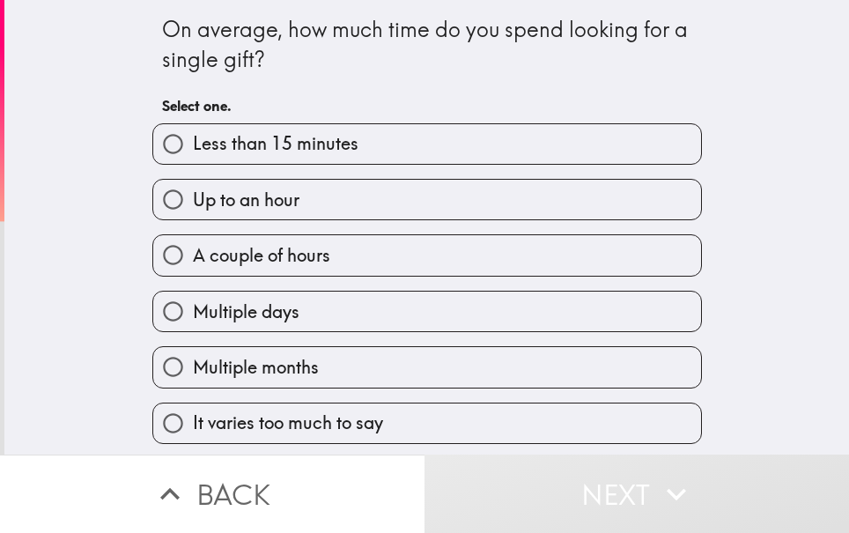
click at [313, 381] on label "Multiple months" at bounding box center [427, 367] width 548 height 40
click at [193, 381] on input "Multiple months" at bounding box center [173, 367] width 40 height 40
radio input "true"
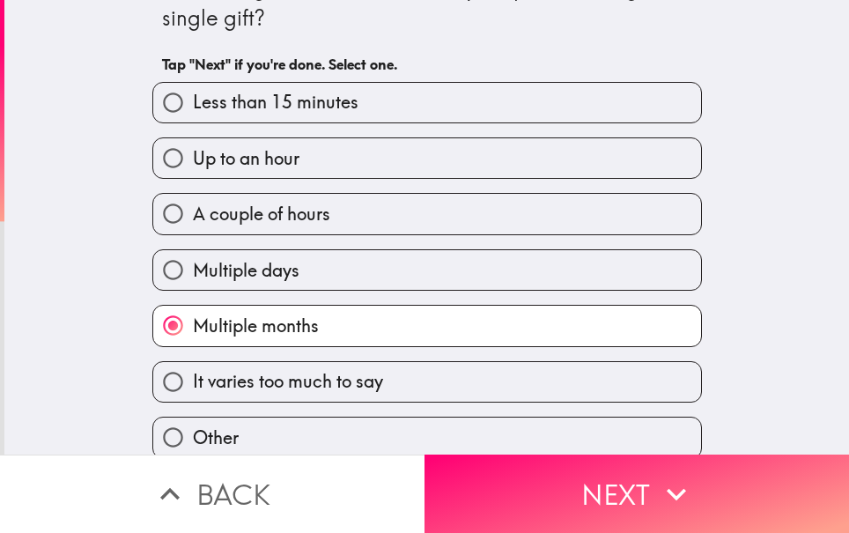
scroll to position [59, 0]
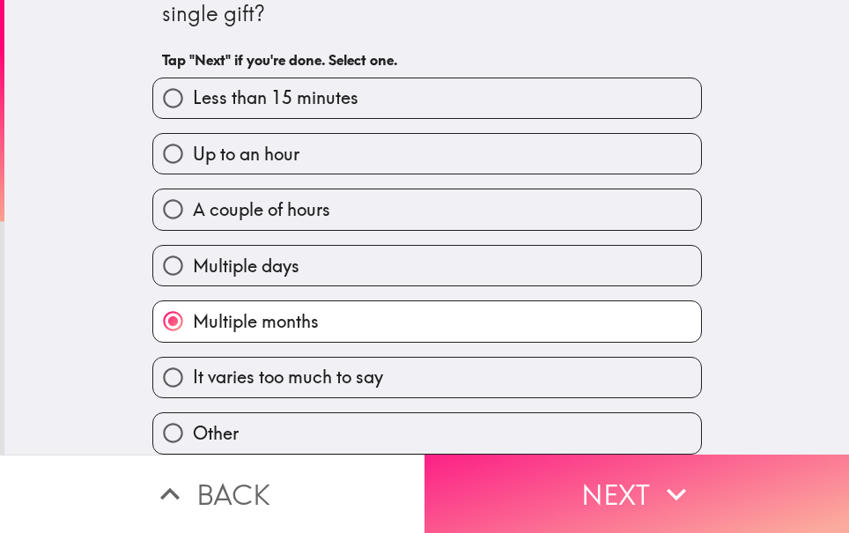
click at [534, 478] on button "Next" at bounding box center [637, 494] width 425 height 78
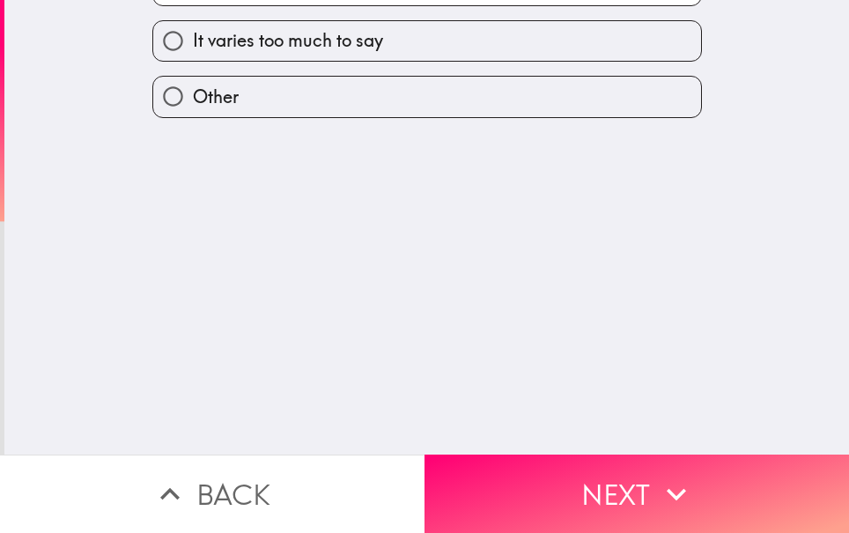
scroll to position [0, 0]
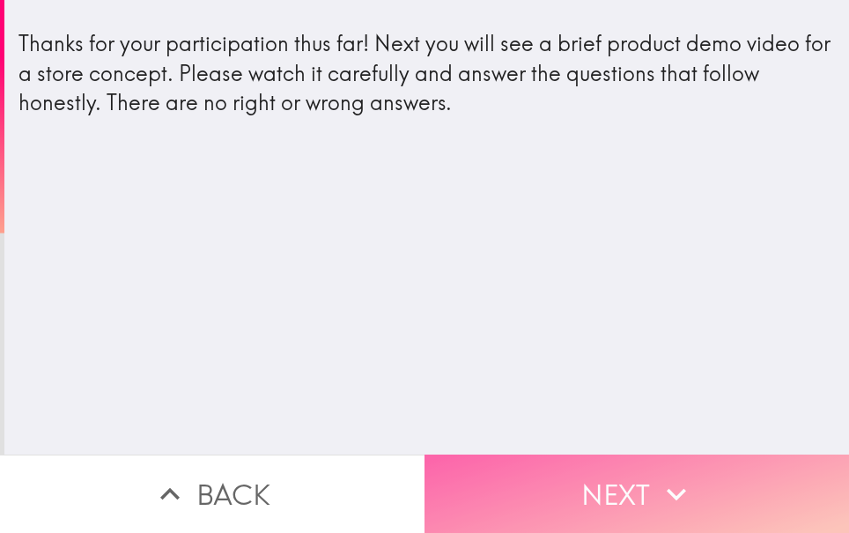
click at [611, 490] on button "Next" at bounding box center [637, 494] width 425 height 78
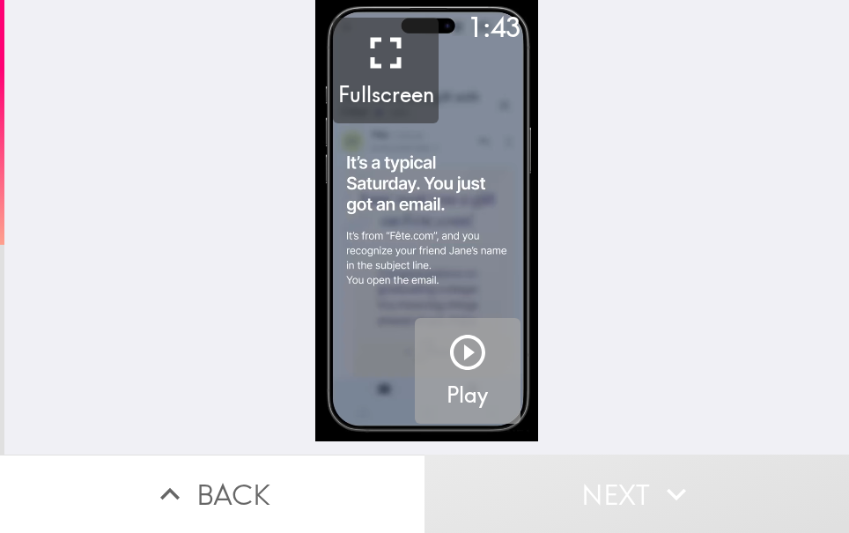
click at [468, 344] on icon "button" at bounding box center [467, 352] width 35 height 35
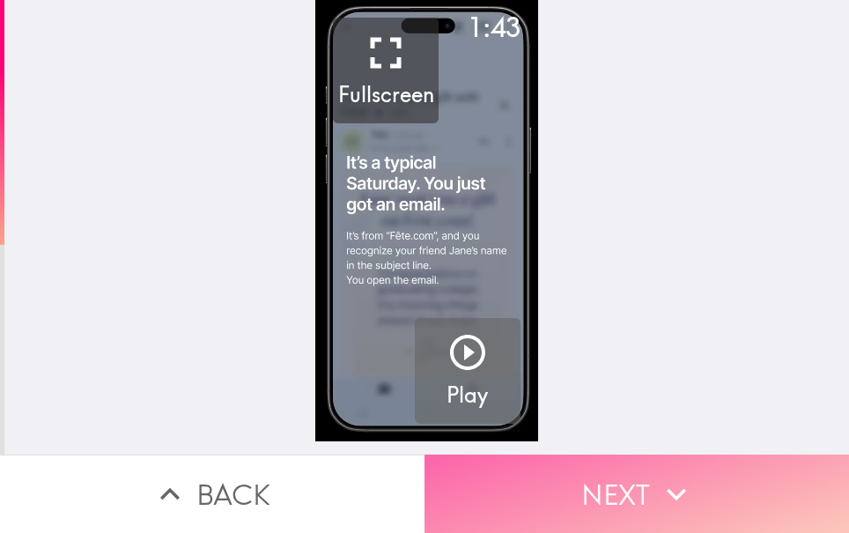
click at [624, 472] on button "Next" at bounding box center [637, 494] width 425 height 78
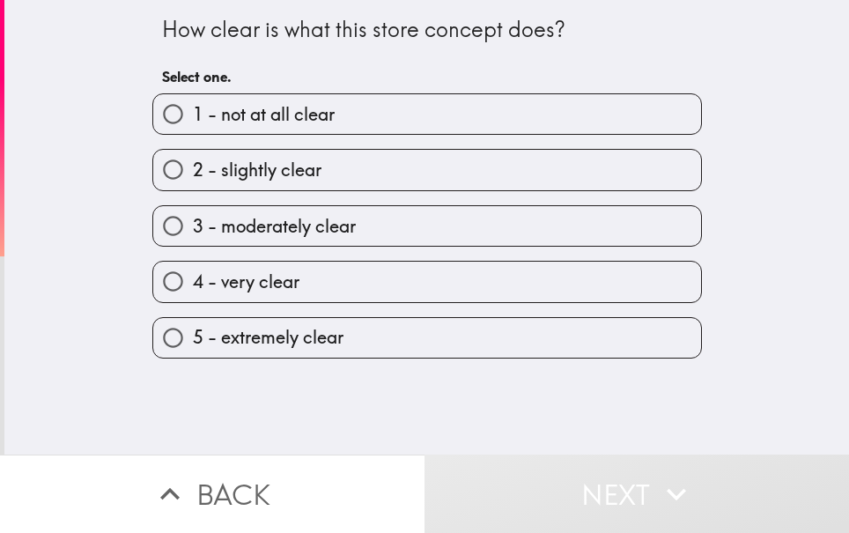
drag, startPoint x: 96, startPoint y: 19, endPoint x: 316, endPoint y: 165, distance: 263.9
click at [315, 164] on div "How clear is what this store concept does? Select one. 1 - not at all clear 2 -…" at bounding box center [426, 227] width 845 height 455
drag, startPoint x: 107, startPoint y: 24, endPoint x: 305, endPoint y: 56, distance: 199.9
click at [305, 56] on div "How clear is what this store concept does? Select one. 1 - not at all clear 2 -…" at bounding box center [426, 227] width 845 height 455
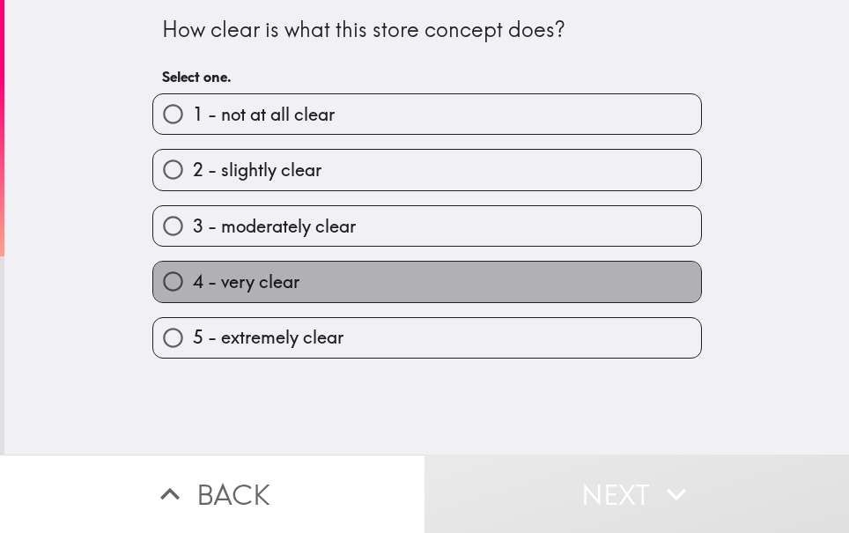
drag, startPoint x: 219, startPoint y: 278, endPoint x: 251, endPoint y: 266, distance: 33.7
click at [219, 277] on span "4 - very clear" at bounding box center [246, 282] width 107 height 25
click at [193, 277] on input "4 - very clear" at bounding box center [173, 282] width 40 height 40
radio input "true"
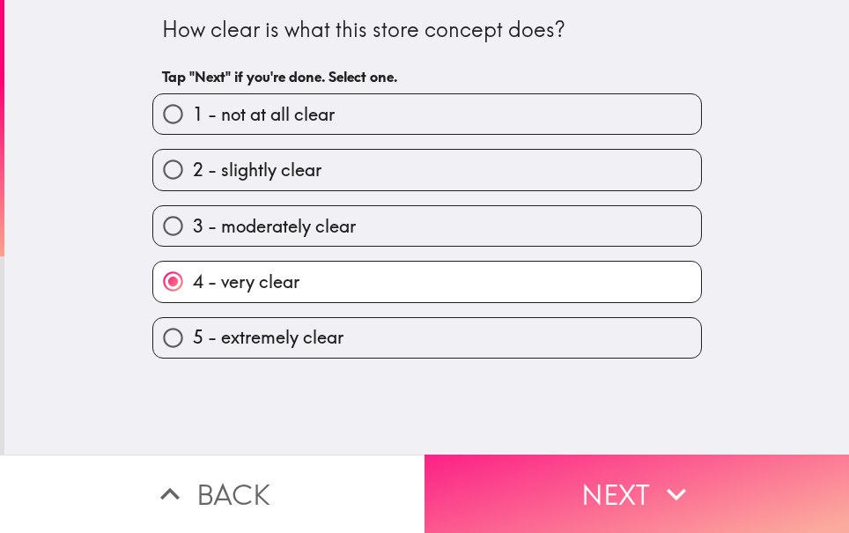
click at [568, 474] on button "Next" at bounding box center [637, 494] width 425 height 78
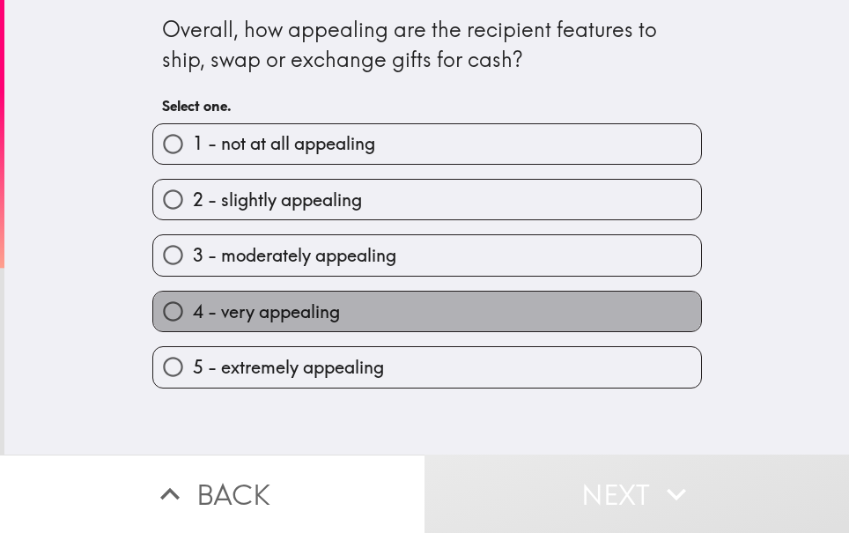
click at [289, 318] on span "4 - very appealing" at bounding box center [266, 312] width 147 height 25
click at [193, 318] on input "4 - very appealing" at bounding box center [173, 312] width 40 height 40
radio input "true"
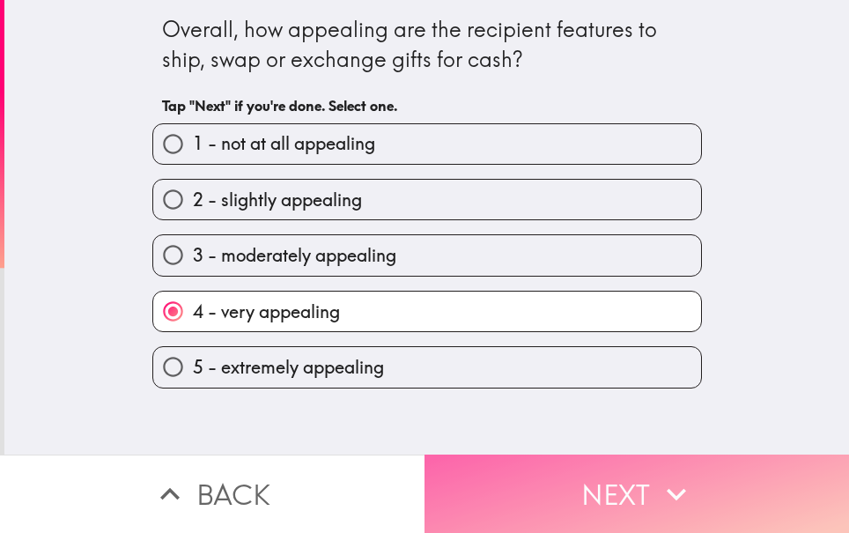
click at [618, 501] on button "Next" at bounding box center [637, 494] width 425 height 78
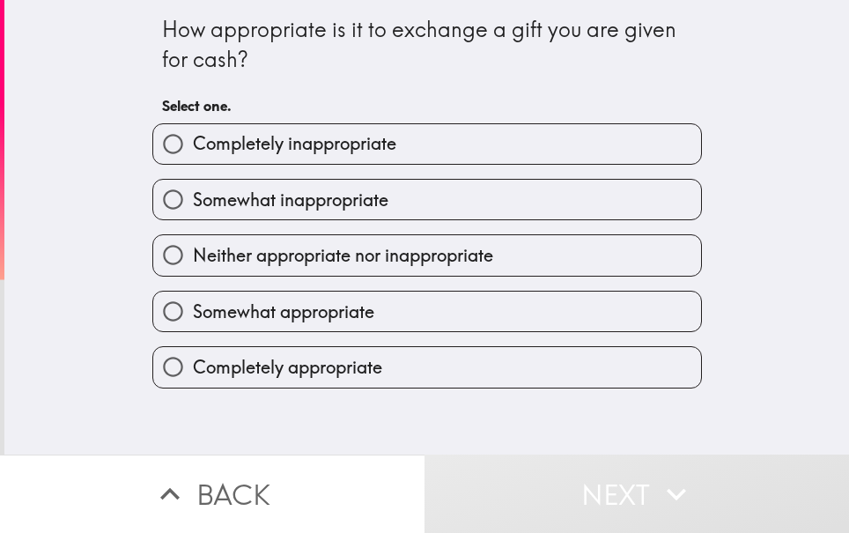
click at [367, 320] on label "Somewhat appropriate" at bounding box center [427, 312] width 548 height 40
click at [193, 320] on input "Somewhat appropriate" at bounding box center [173, 312] width 40 height 40
radio input "true"
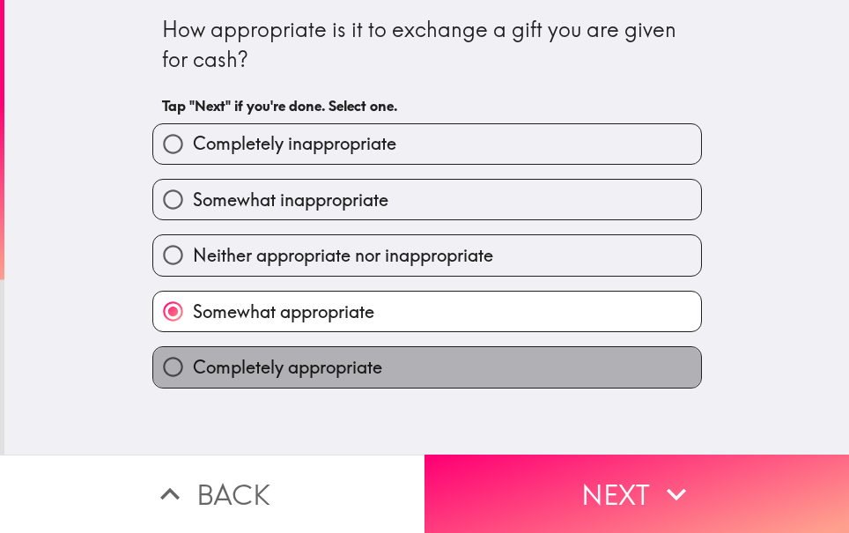
click at [361, 360] on span "Completely appropriate" at bounding box center [287, 367] width 189 height 25
click at [193, 360] on input "Completely appropriate" at bounding box center [173, 367] width 40 height 40
radio input "true"
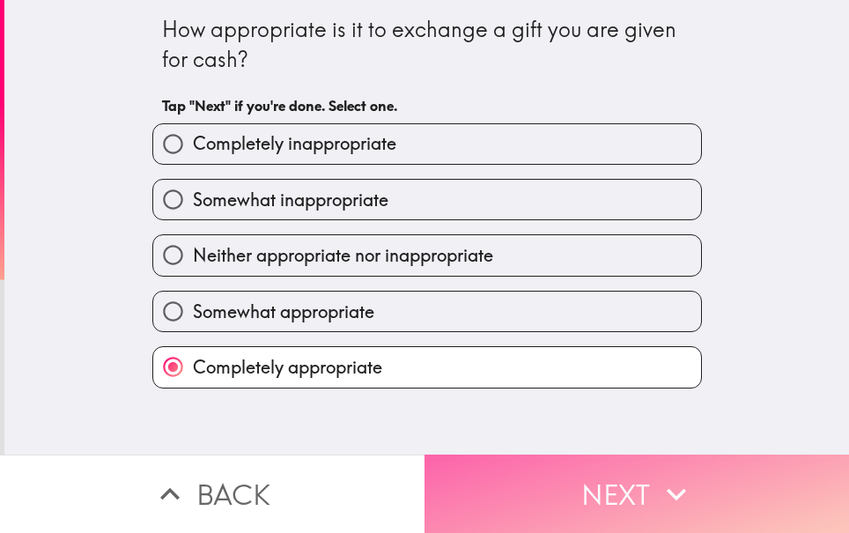
click at [608, 470] on button "Next" at bounding box center [637, 494] width 425 height 78
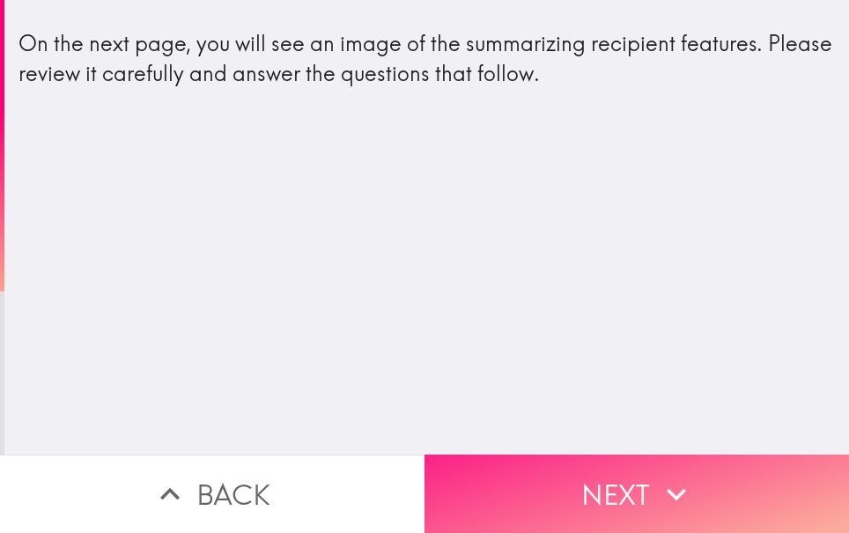
click at [641, 470] on button "Next" at bounding box center [637, 494] width 425 height 78
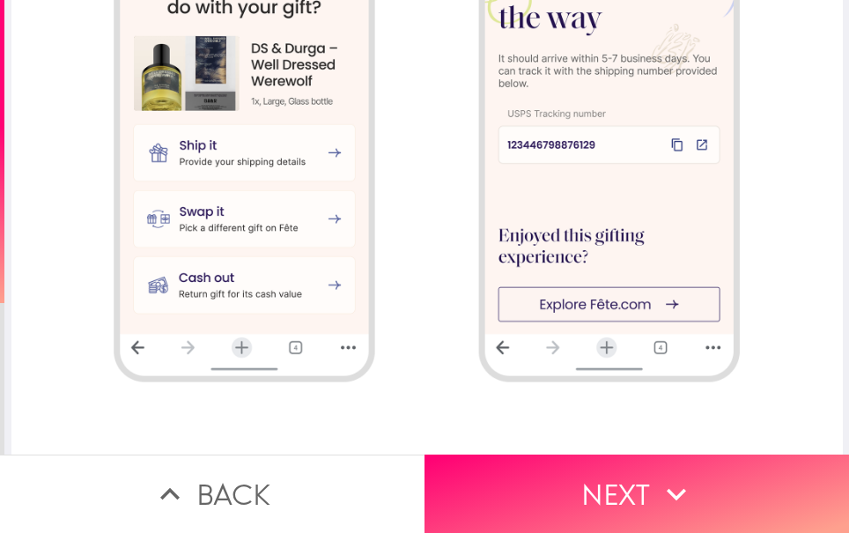
scroll to position [1224, 0]
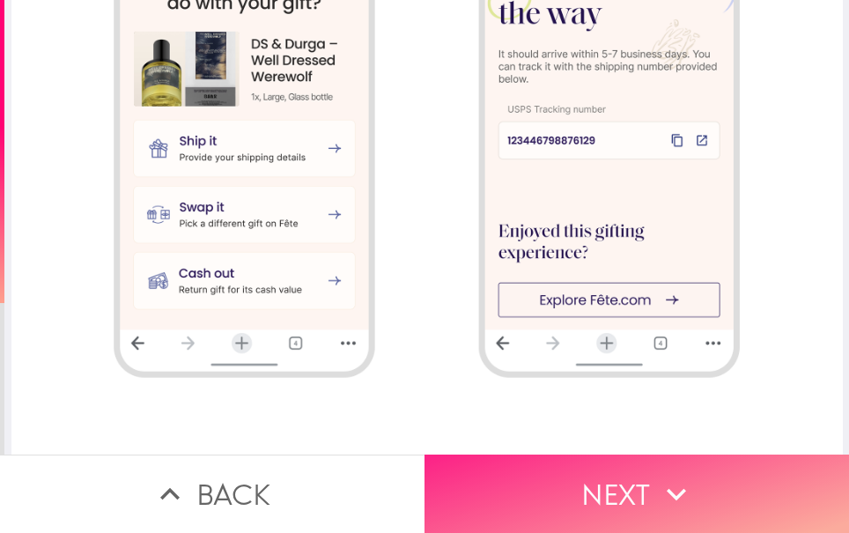
click at [600, 461] on button "Next" at bounding box center [637, 494] width 425 height 78
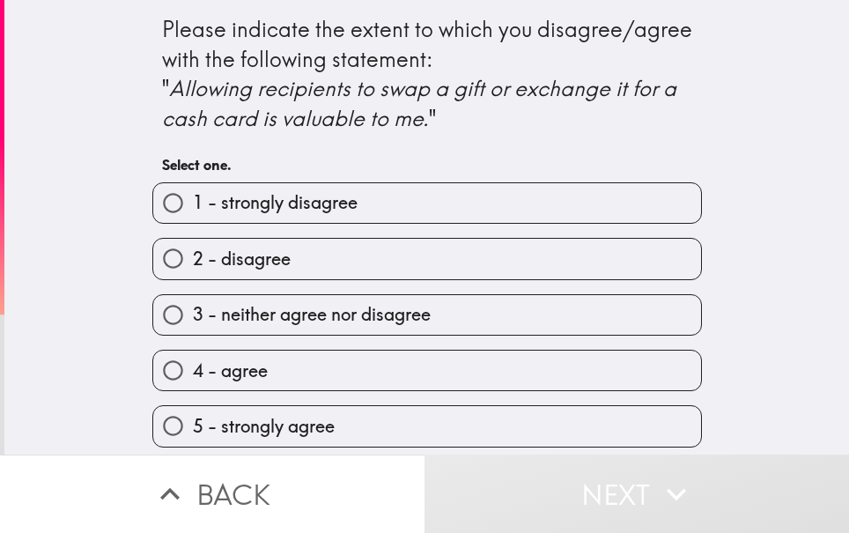
scroll to position [6, 0]
click at [245, 380] on label "4 - agree" at bounding box center [427, 371] width 548 height 40
click at [193, 380] on input "4 - agree" at bounding box center [173, 371] width 40 height 40
radio input "true"
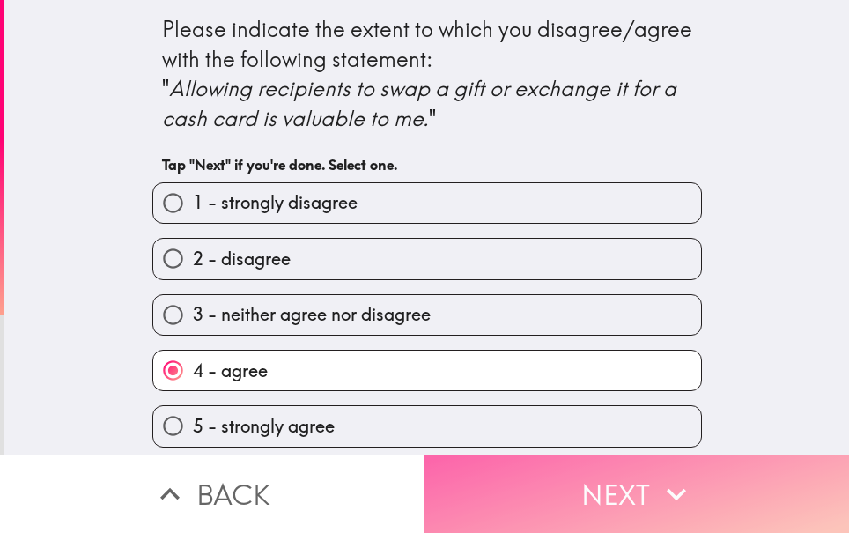
click at [634, 463] on button "Next" at bounding box center [637, 494] width 425 height 78
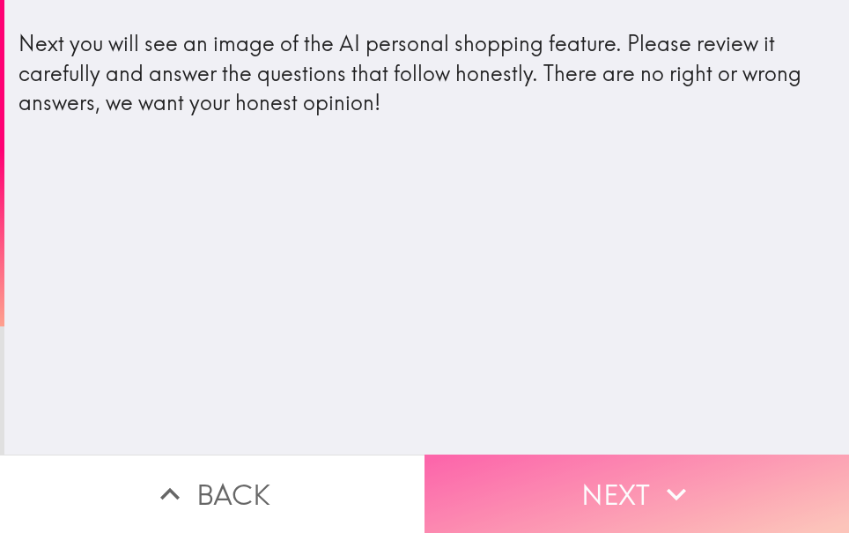
click at [604, 463] on button "Next" at bounding box center [637, 494] width 425 height 78
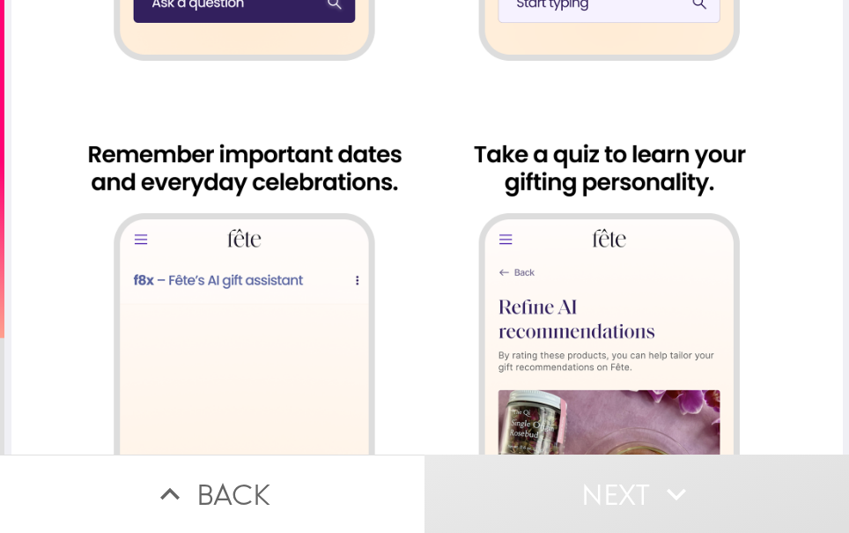
scroll to position [490, 0]
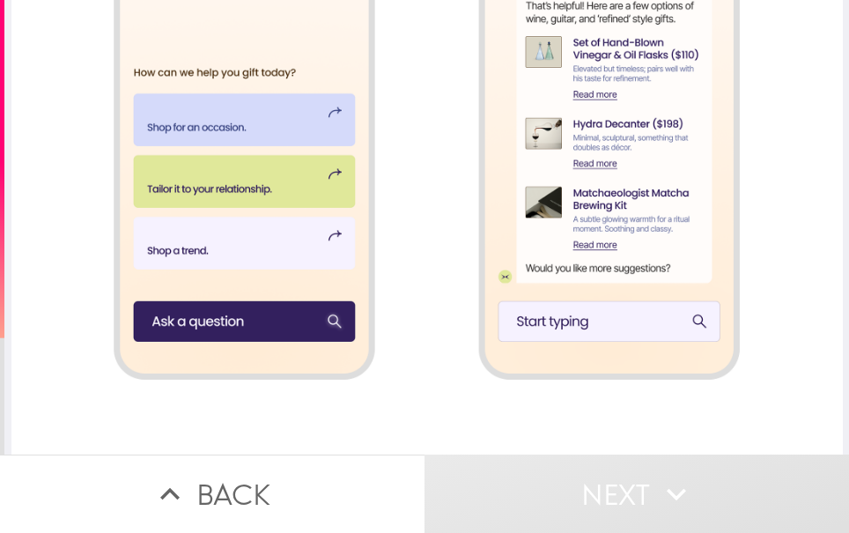
click at [220, 130] on div at bounding box center [427, 336] width 832 height 1652
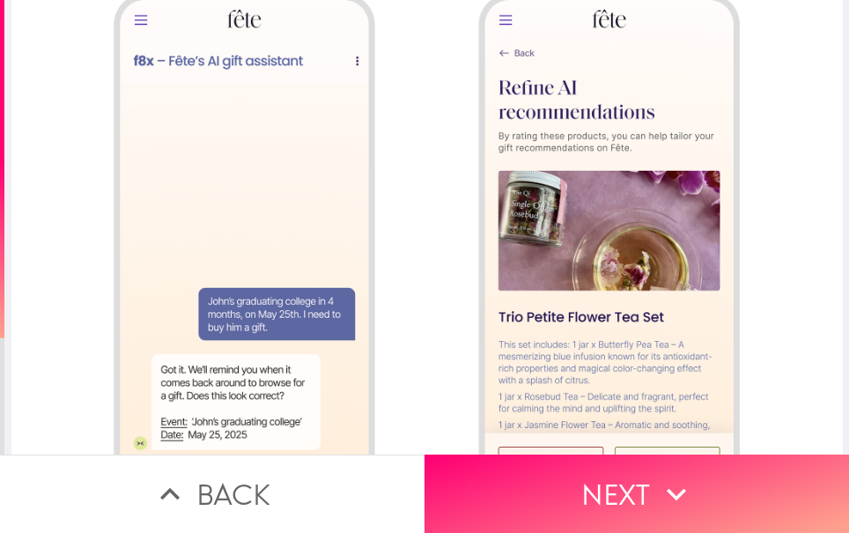
scroll to position [1224, 0]
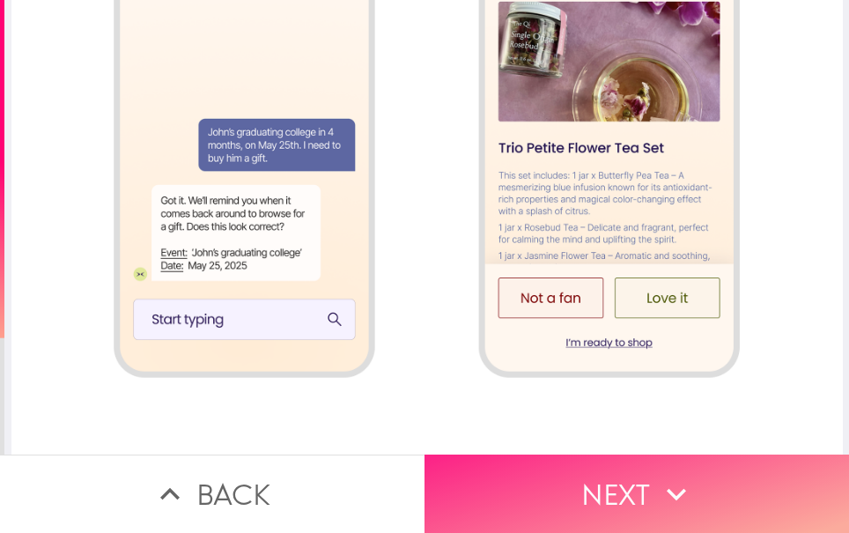
click at [595, 456] on button "Next" at bounding box center [637, 494] width 425 height 78
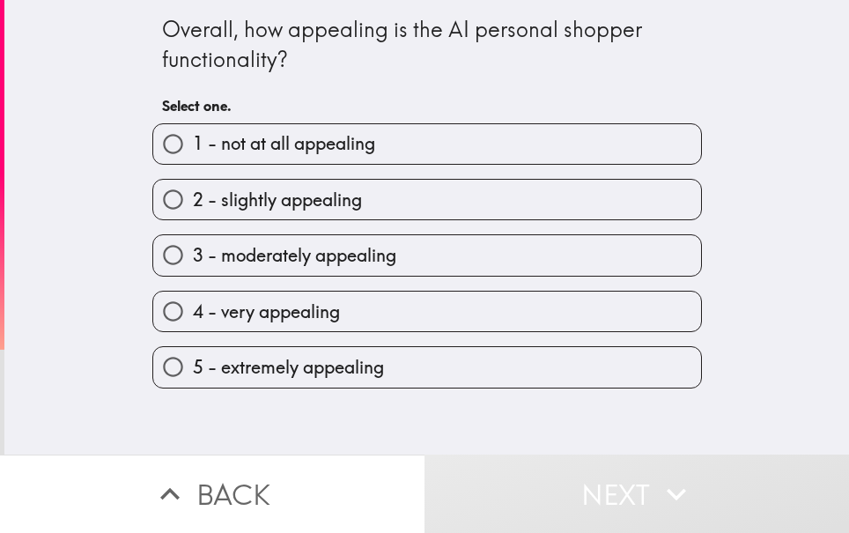
click at [289, 306] on span "4 - very appealing" at bounding box center [266, 312] width 147 height 25
click at [193, 306] on input "4 - very appealing" at bounding box center [173, 312] width 40 height 40
radio input "true"
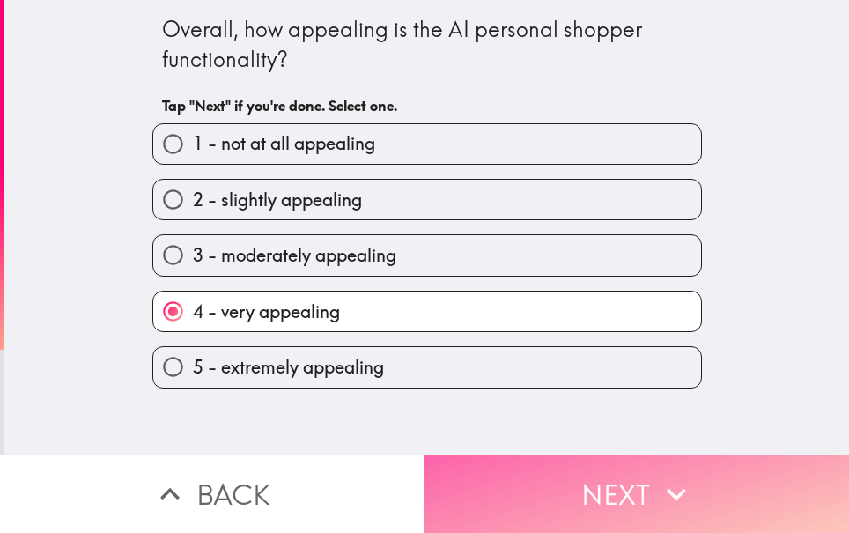
click at [594, 471] on button "Next" at bounding box center [637, 494] width 425 height 78
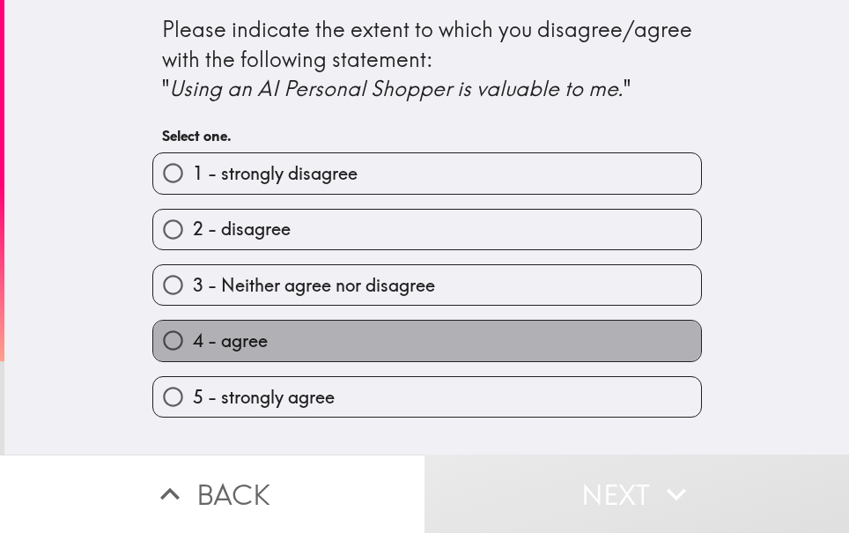
click at [252, 345] on span "4 - agree" at bounding box center [230, 341] width 75 height 25
click at [193, 345] on input "4 - agree" at bounding box center [173, 341] width 40 height 40
radio input "true"
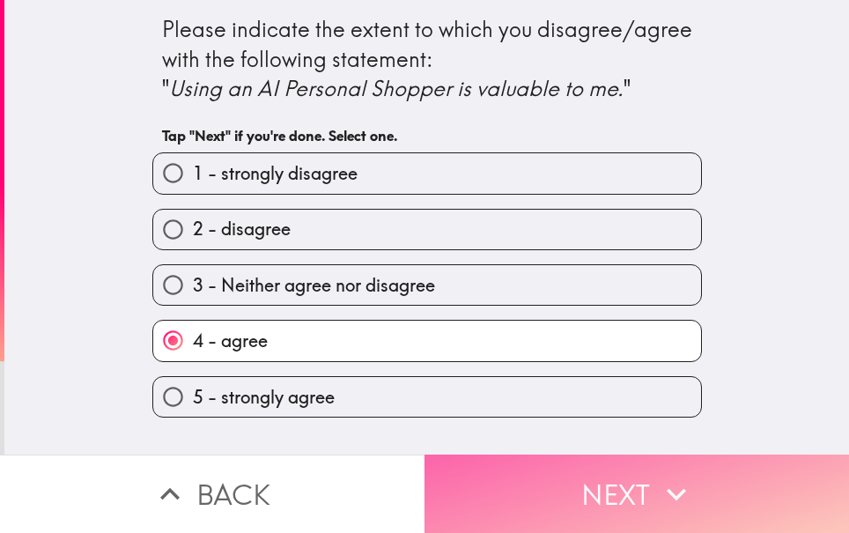
click at [579, 464] on button "Next" at bounding box center [637, 494] width 425 height 78
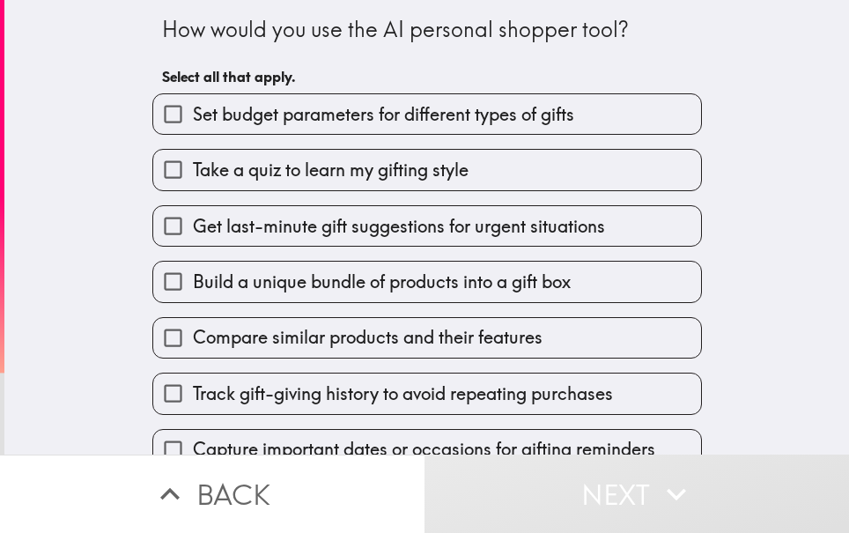
click at [238, 231] on span "Get last-minute gift suggestions for urgent situations" at bounding box center [399, 226] width 412 height 25
click at [193, 231] on input "Get last-minute gift suggestions for urgent situations" at bounding box center [173, 226] width 40 height 40
checkbox input "true"
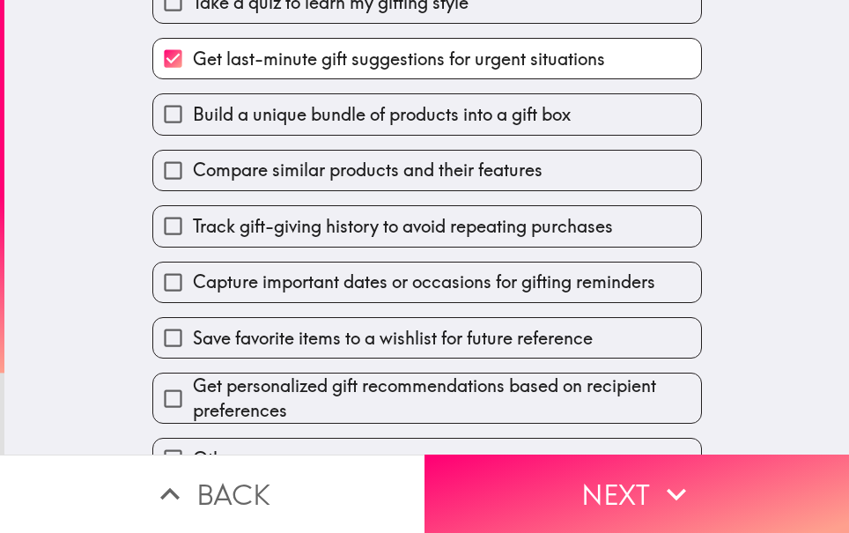
scroll to position [262, 0]
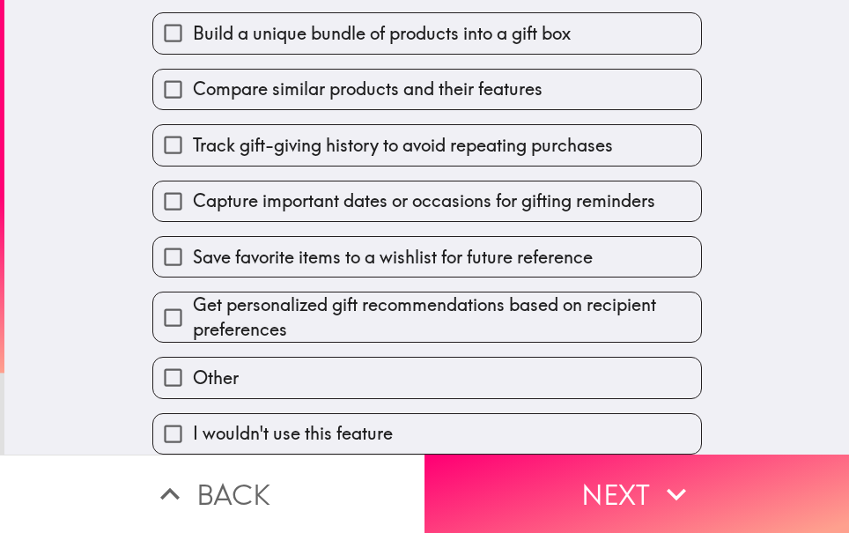
click at [227, 245] on span "Save favorite items to a wishlist for future reference" at bounding box center [393, 257] width 400 height 25
click at [193, 241] on input "Save favorite items to a wishlist for future reference" at bounding box center [173, 257] width 40 height 40
checkbox input "true"
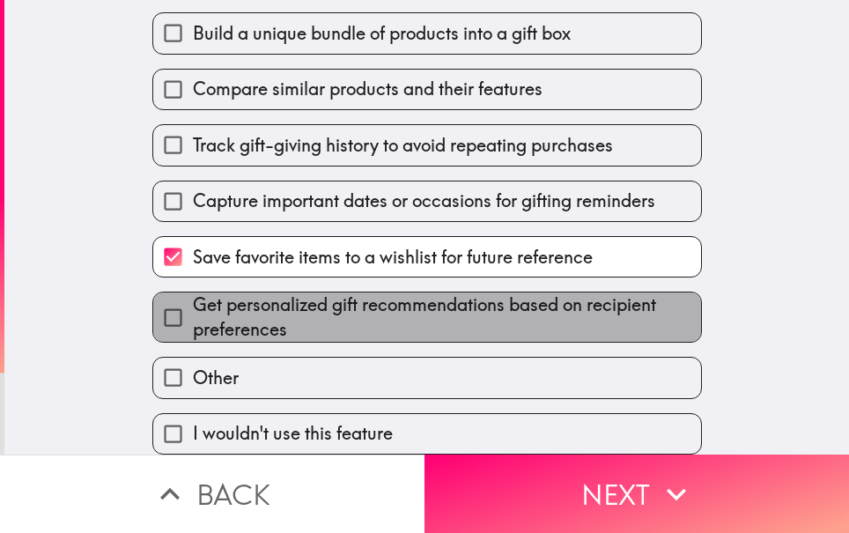
click at [266, 293] on span "Get personalized gift recommendations based on recipient preferences" at bounding box center [447, 317] width 508 height 49
click at [193, 298] on input "Get personalized gift recommendations based on recipient preferences" at bounding box center [173, 318] width 40 height 40
checkbox input "true"
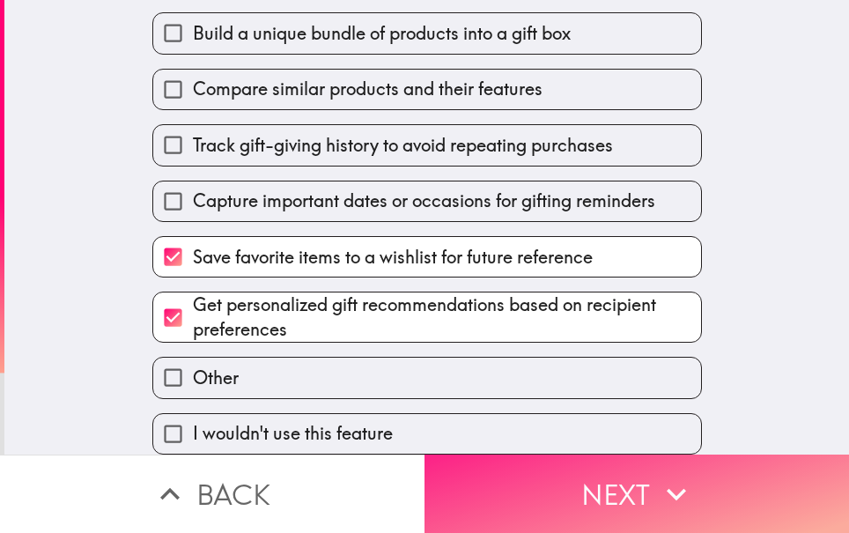
click at [537, 476] on button "Next" at bounding box center [637, 494] width 425 height 78
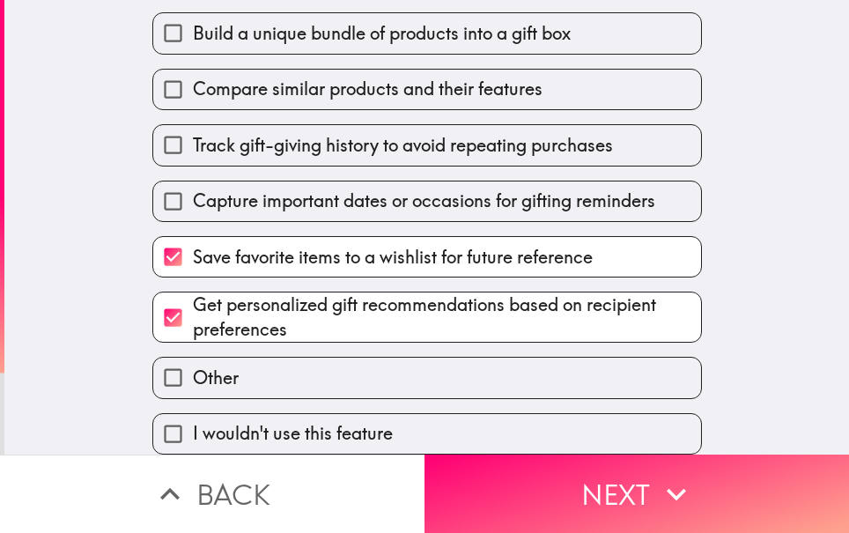
scroll to position [86, 0]
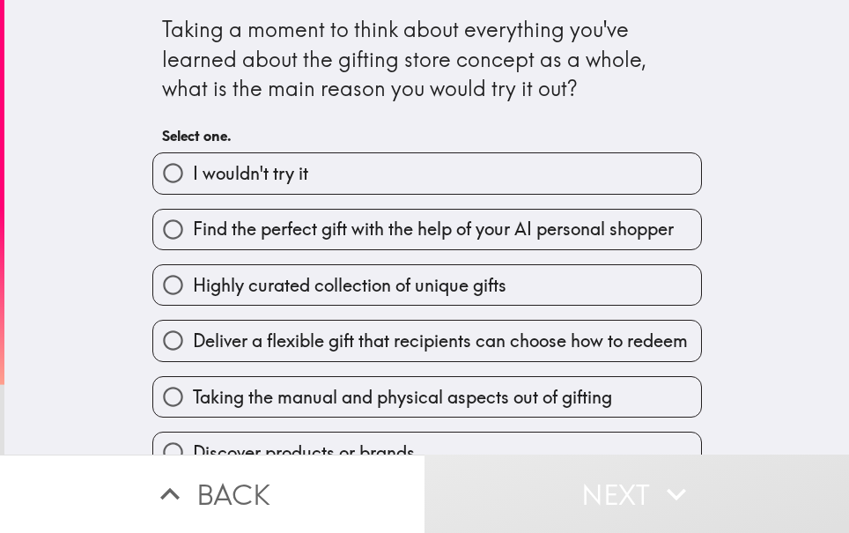
scroll to position [88, 0]
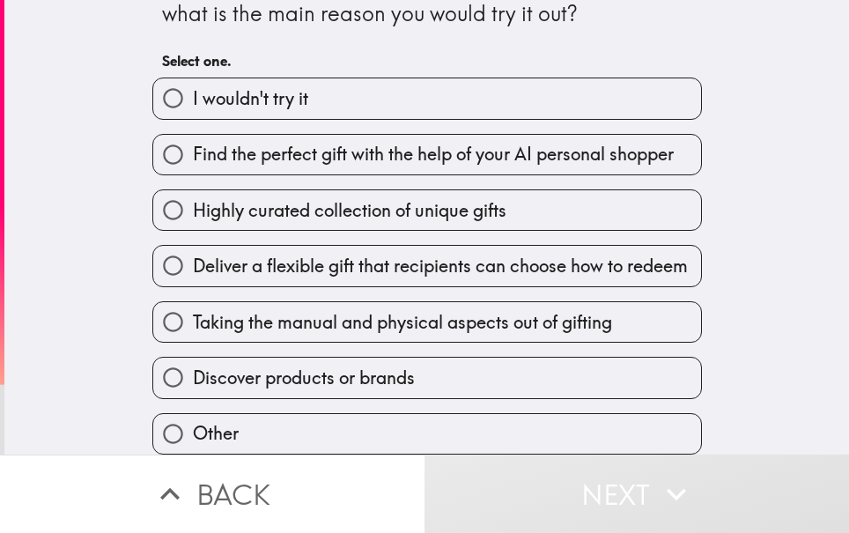
click at [267, 256] on span "Deliver a flexible gift that recipients can choose how to redeem" at bounding box center [440, 266] width 495 height 25
click at [193, 256] on input "Deliver a flexible gift that recipients can choose how to redeem" at bounding box center [173, 266] width 40 height 40
radio input "true"
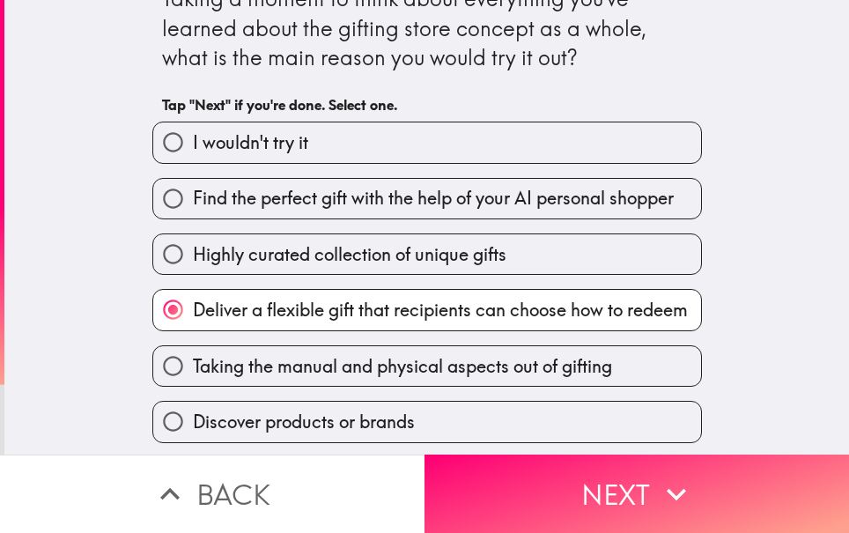
scroll to position [0, 0]
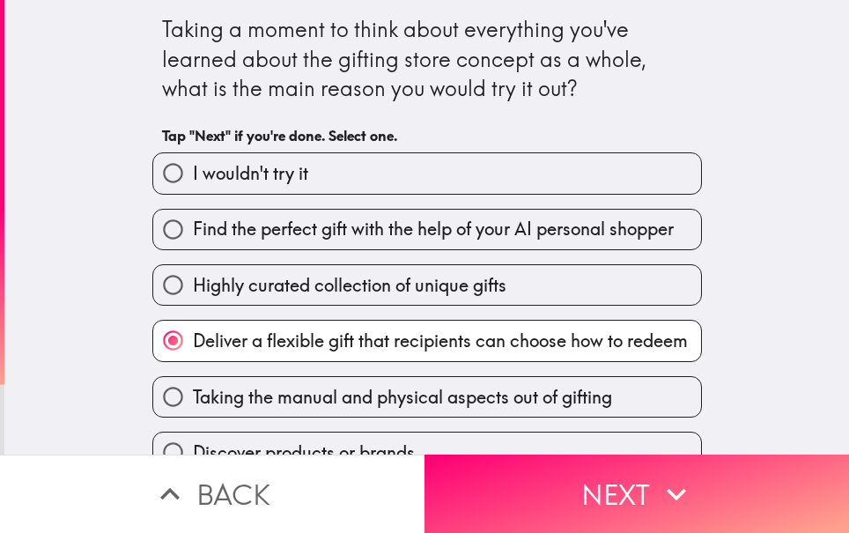
click at [460, 294] on span "Highly curated collection of unique gifts" at bounding box center [350, 285] width 314 height 25
click at [193, 294] on input "Highly curated collection of unique gifts" at bounding box center [173, 285] width 40 height 40
radio input "true"
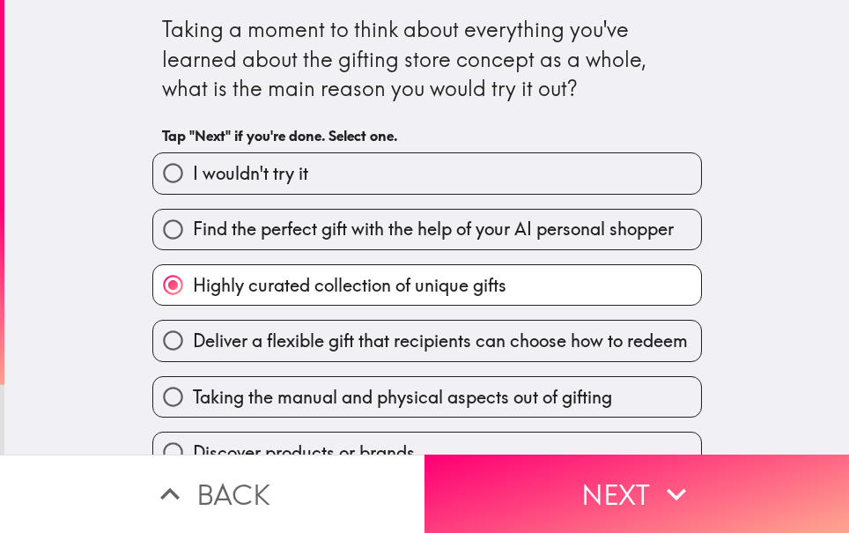
scroll to position [88, 0]
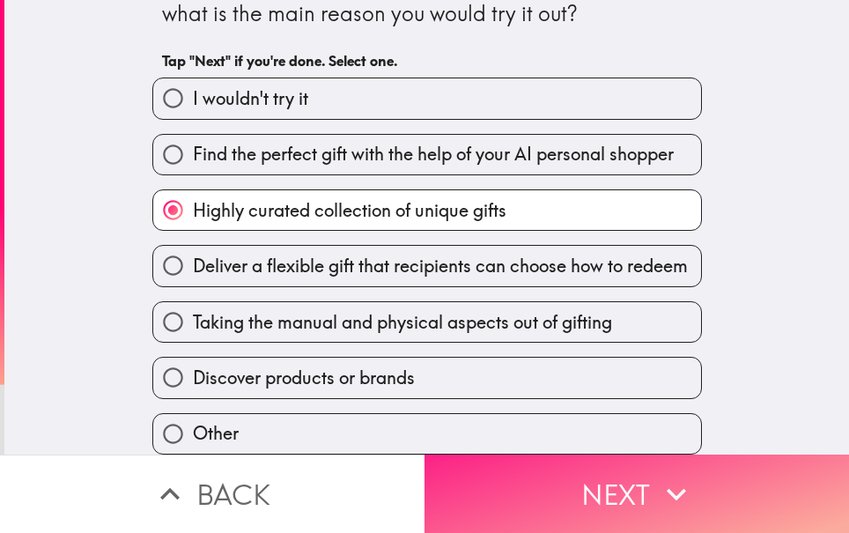
click at [604, 478] on button "Next" at bounding box center [637, 494] width 425 height 78
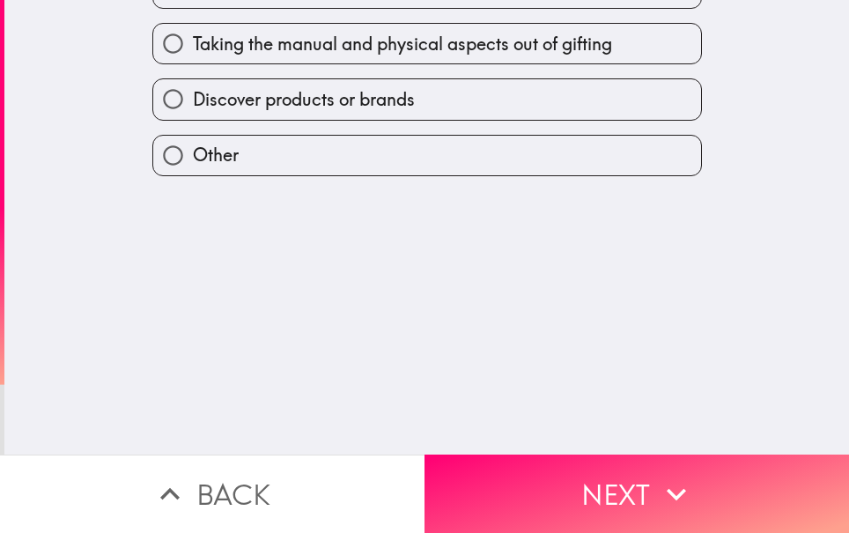
scroll to position [0, 0]
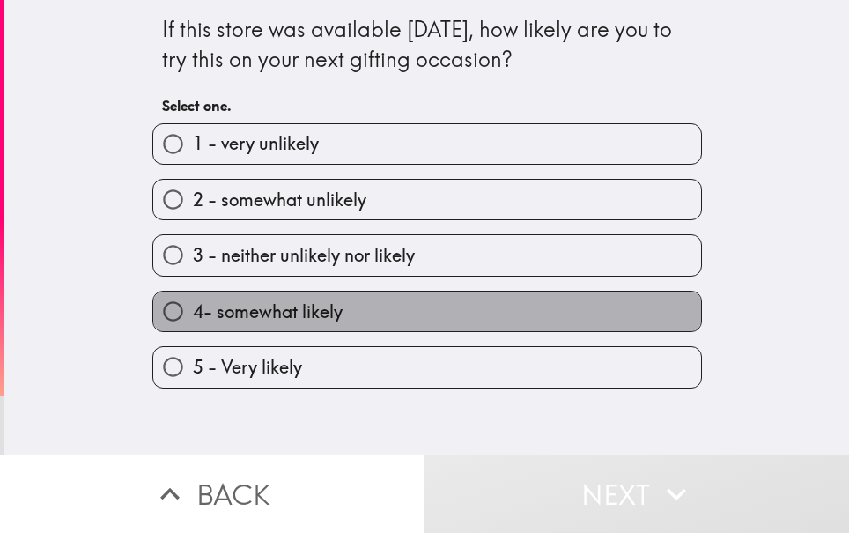
click at [289, 296] on label "4- somewhat likely" at bounding box center [427, 312] width 548 height 40
click at [193, 296] on input "4- somewhat likely" at bounding box center [173, 312] width 40 height 40
radio input "true"
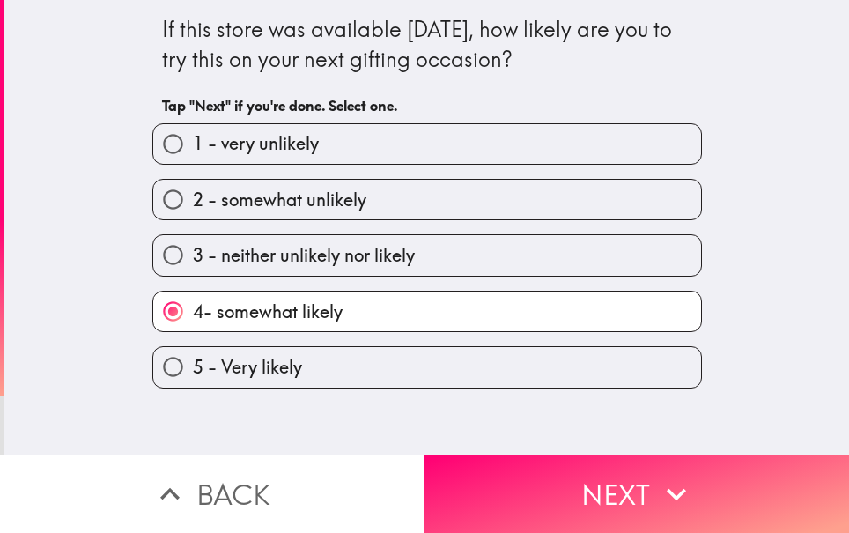
click at [307, 363] on label "5 - Very likely" at bounding box center [427, 367] width 548 height 40
click at [193, 363] on input "5 - Very likely" at bounding box center [173, 367] width 40 height 40
radio input "true"
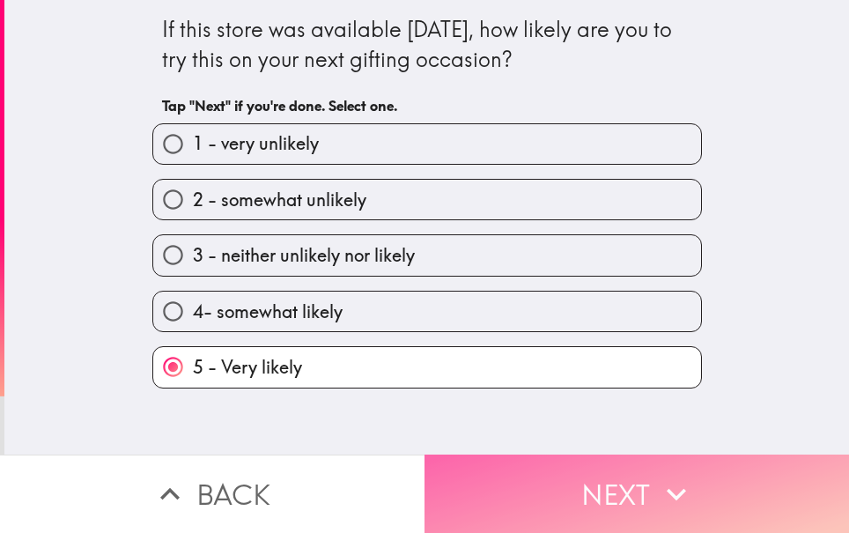
click at [591, 471] on button "Next" at bounding box center [637, 494] width 425 height 78
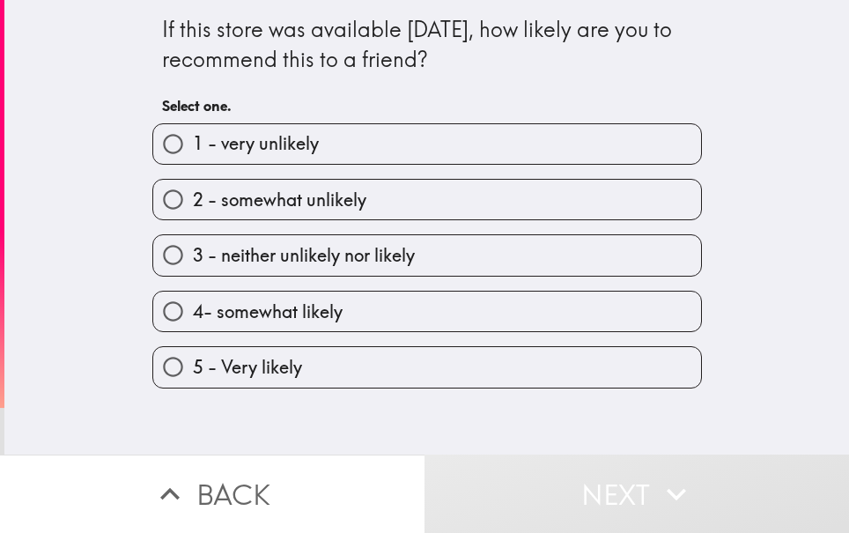
click at [280, 357] on span "5 - Very likely" at bounding box center [247, 367] width 109 height 25
click at [193, 357] on input "5 - Very likely" at bounding box center [173, 367] width 40 height 40
radio input "true"
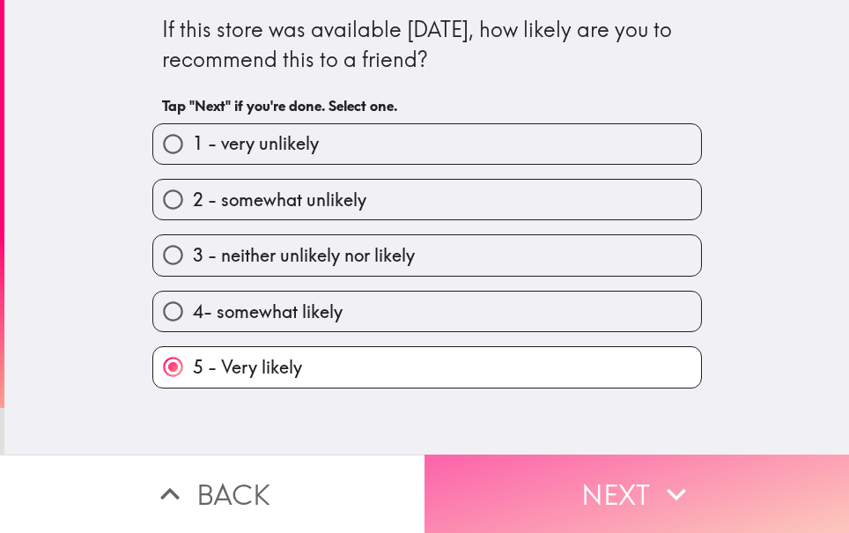
click at [586, 473] on button "Next" at bounding box center [637, 494] width 425 height 78
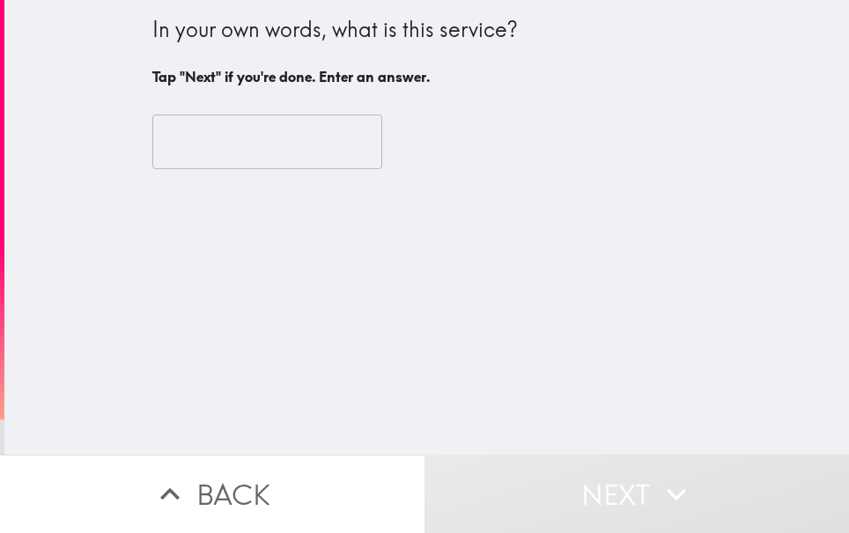
click at [205, 152] on input "text" at bounding box center [267, 142] width 230 height 55
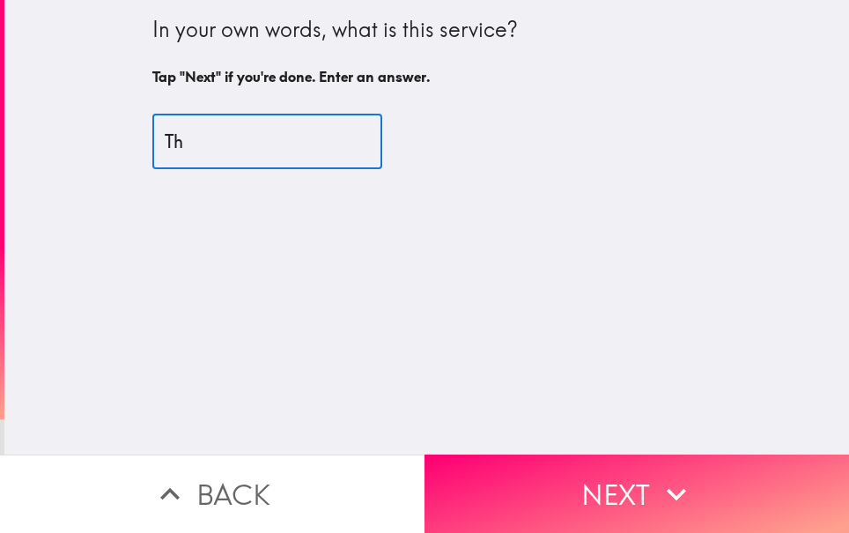
type input "T"
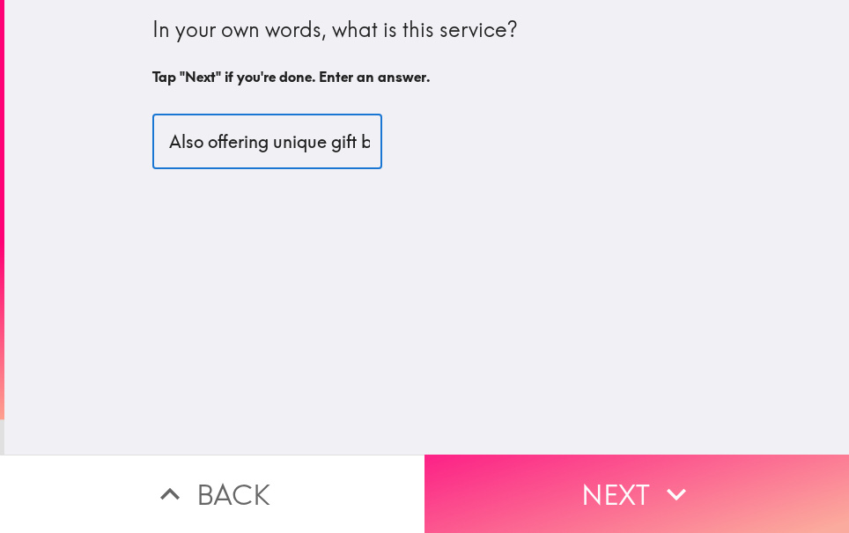
type input "[DOMAIN_NAME] is a website offering a variety of gift bundle. Also offering uni…"
click at [581, 467] on button "Next" at bounding box center [637, 494] width 425 height 78
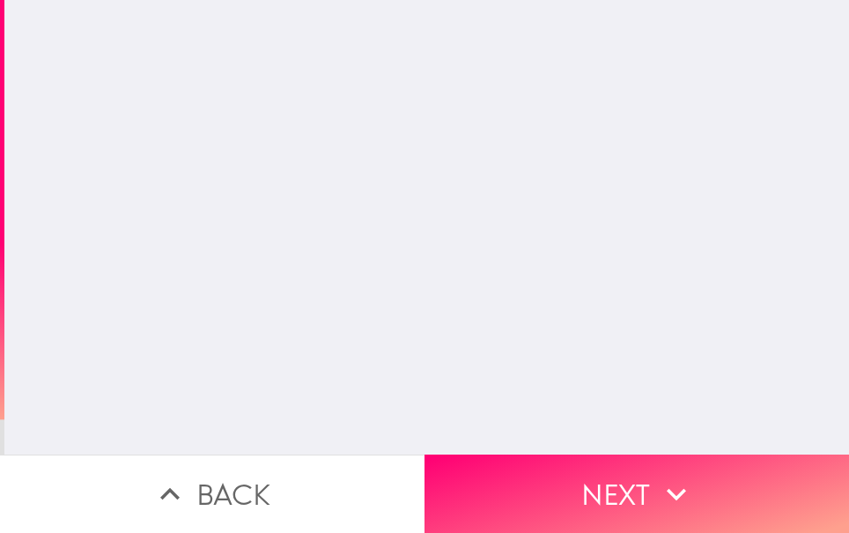
scroll to position [0, 0]
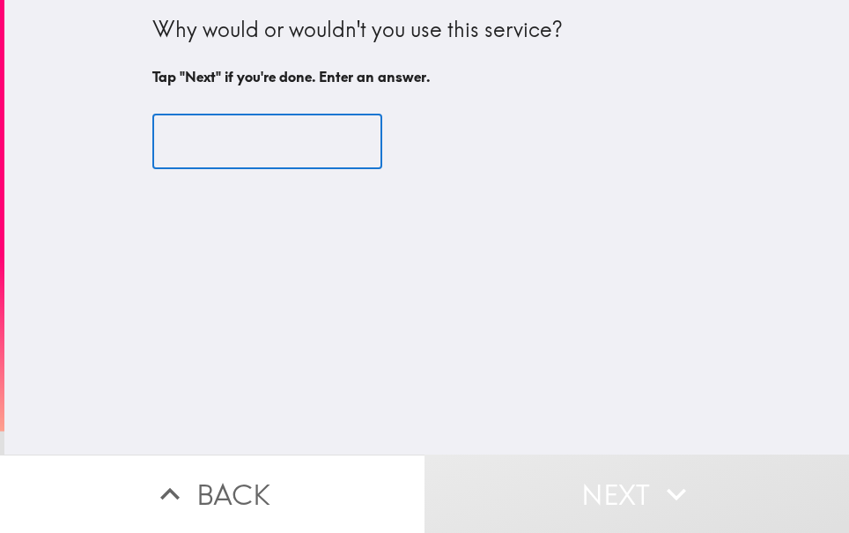
click at [259, 141] on input "text" at bounding box center [267, 142] width 230 height 55
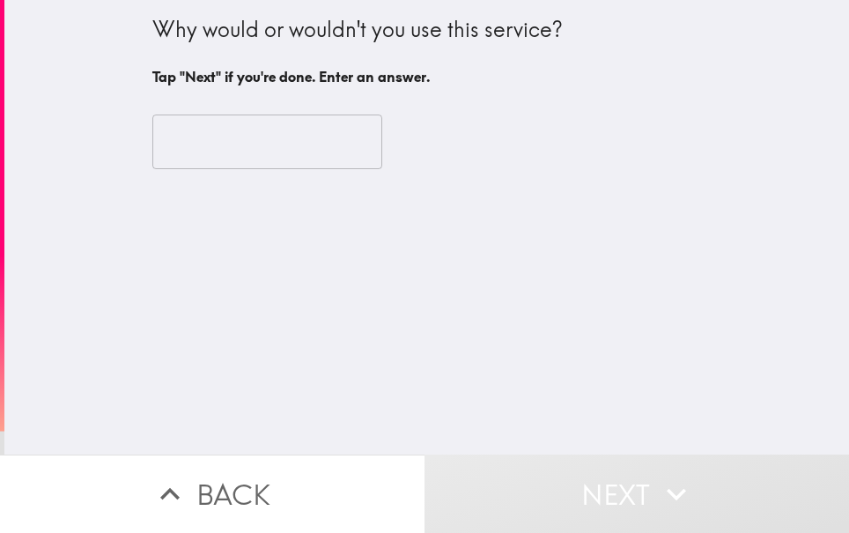
click at [190, 135] on input "text" at bounding box center [267, 142] width 230 height 55
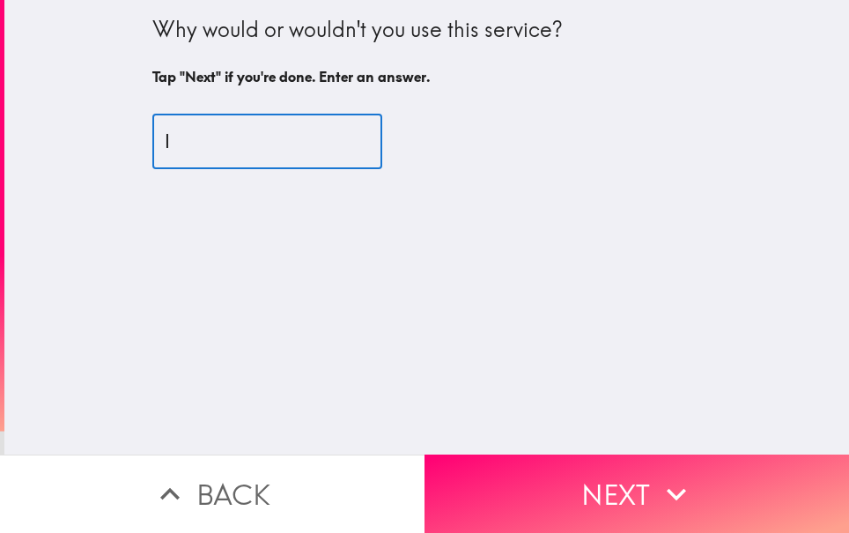
type input "I"
type input "B"
type input "J"
type input "i"
click at [322, 154] on input "Usually, I dont know" at bounding box center [267, 142] width 230 height 55
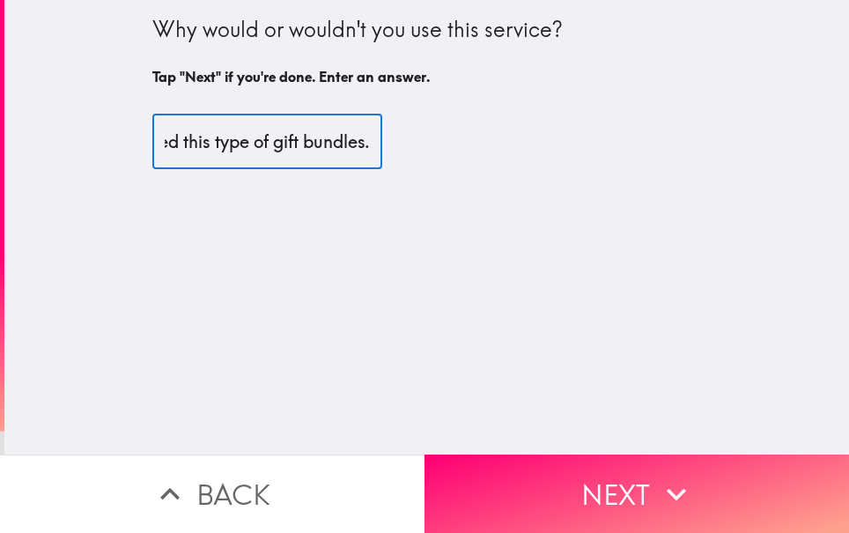
scroll to position [0, 433]
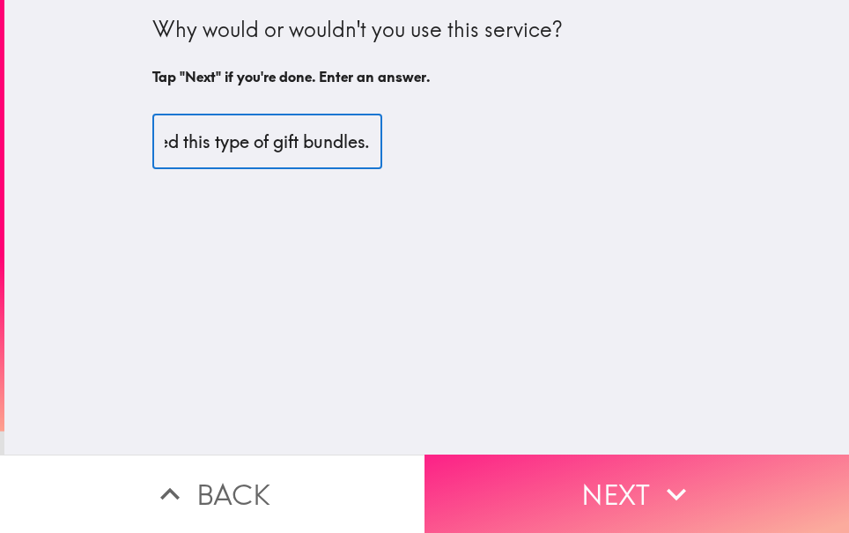
type input "Usually, I dont know before that this website preferred this type of gift bundl…"
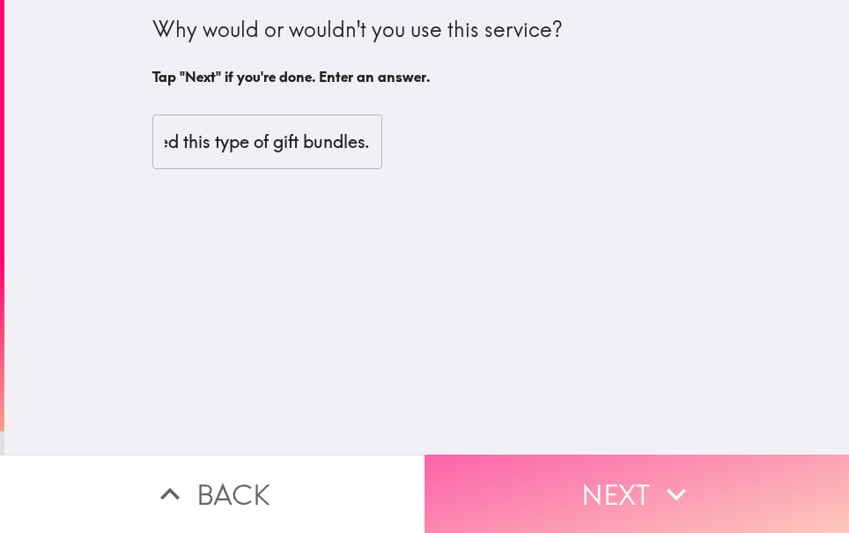
scroll to position [0, 0]
drag, startPoint x: 552, startPoint y: 475, endPoint x: 473, endPoint y: 422, distance: 94.6
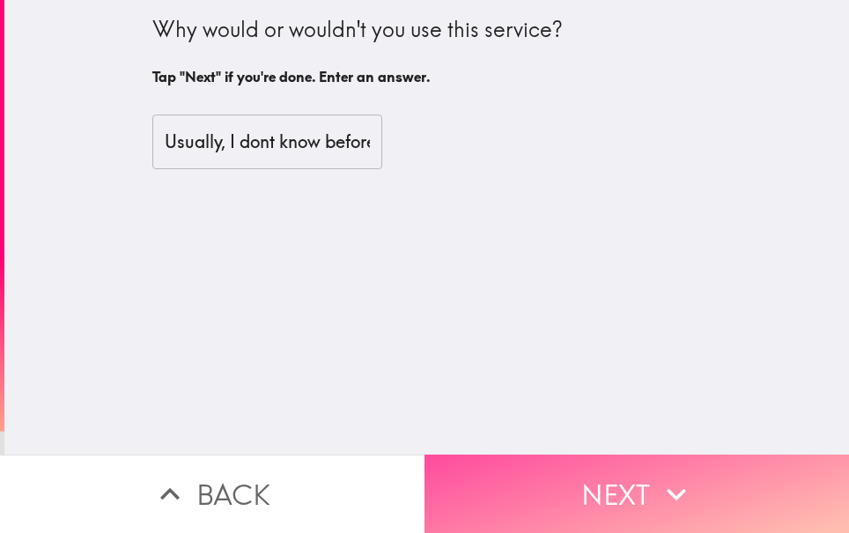
click at [552, 471] on button "Next" at bounding box center [637, 494] width 425 height 78
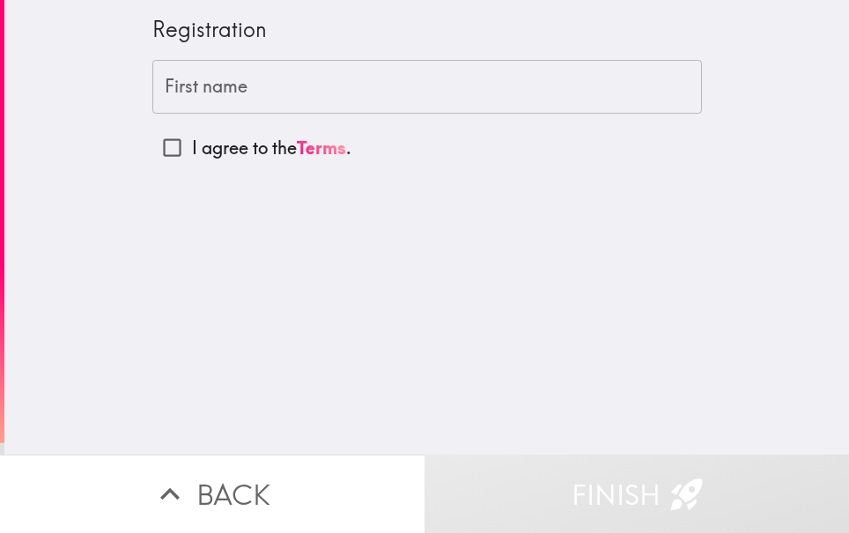
click at [229, 140] on p "I agree to the Terms ." at bounding box center [271, 148] width 159 height 25
click at [192, 140] on input "I agree to the Terms ." at bounding box center [172, 148] width 40 height 40
checkbox input "true"
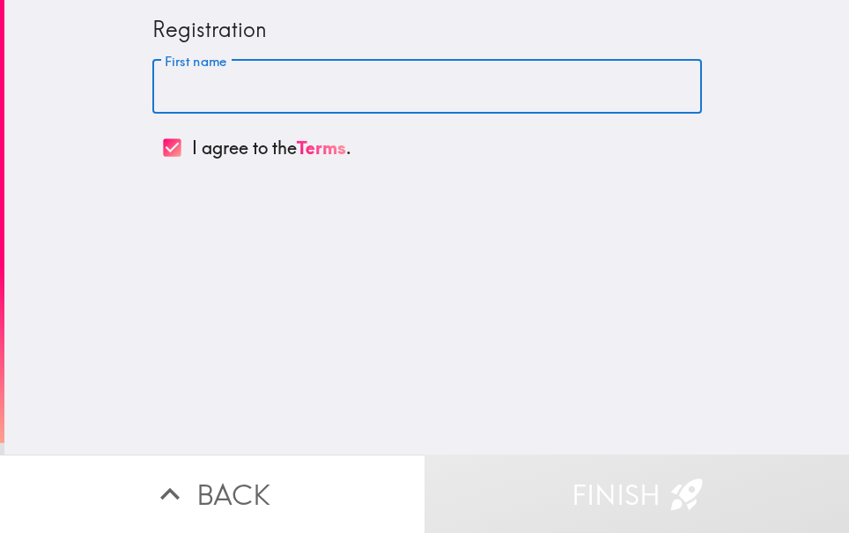
click at [209, 85] on input "First name" at bounding box center [427, 87] width 550 height 55
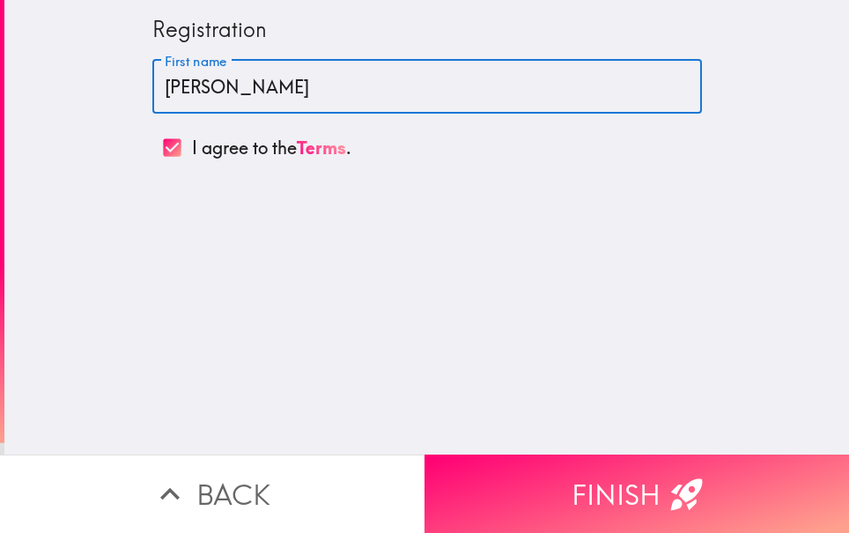
click at [274, 80] on input "[PERSON_NAME]" at bounding box center [427, 87] width 550 height 55
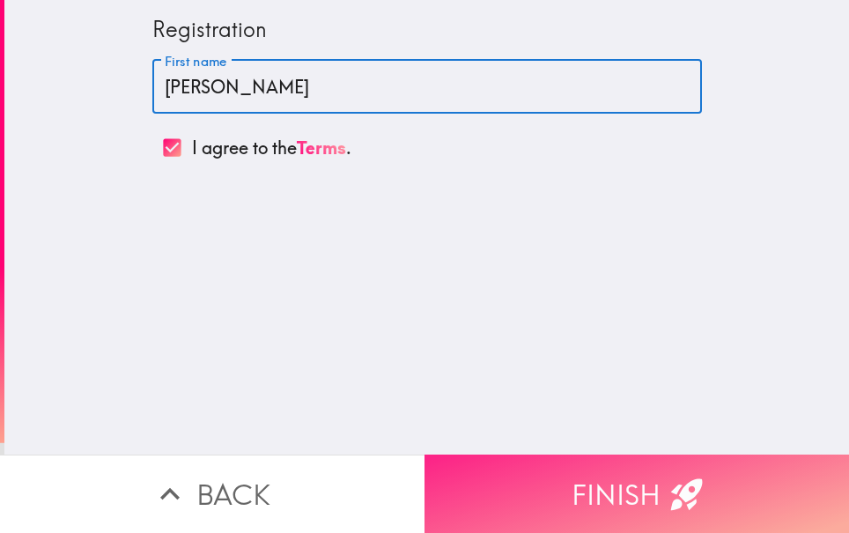
type input "[PERSON_NAME]"
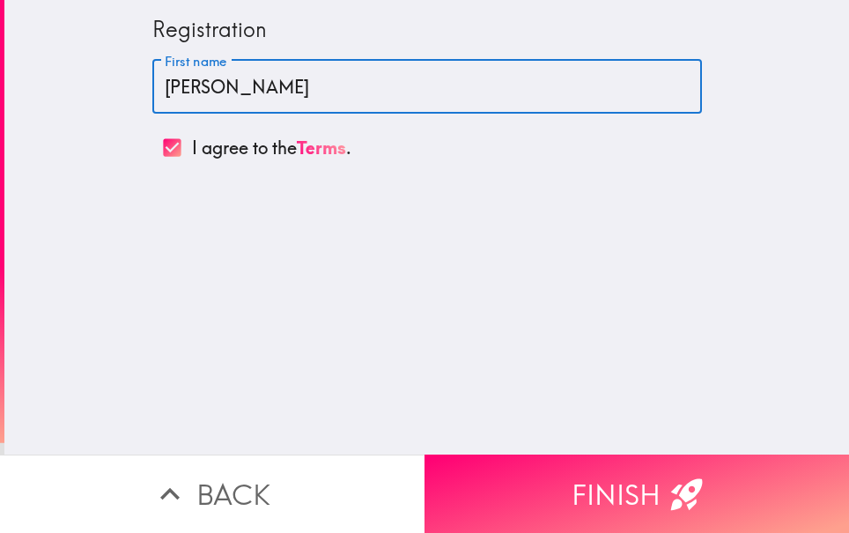
click at [522, 470] on button "Finish" at bounding box center [637, 494] width 425 height 78
